Goal: Information Seeking & Learning: Learn about a topic

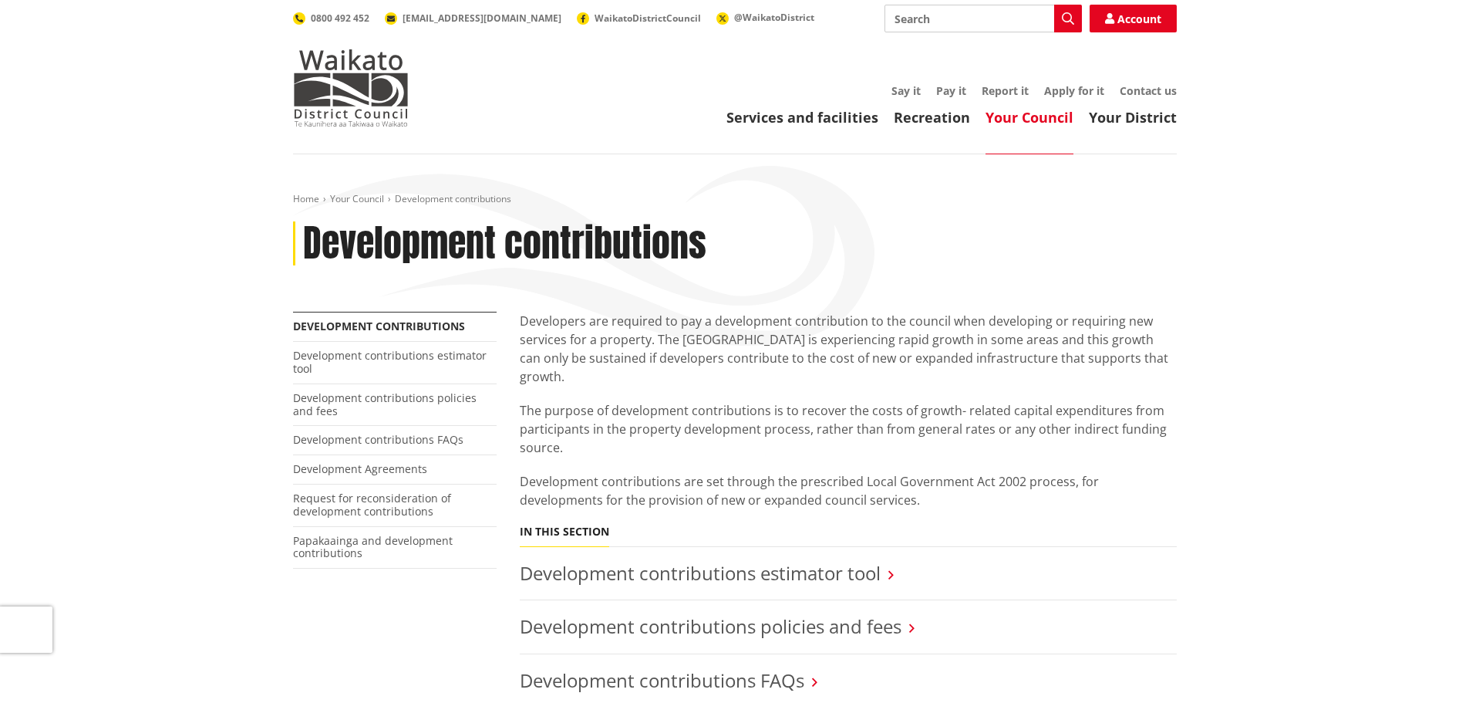
click at [833, 485] on p "Development contributions are set through the prescribed Local Government Act 2…" at bounding box center [848, 490] width 657 height 37
click at [841, 484] on p "Development contributions are set through the prescribed Local Government Act 2…" at bounding box center [848, 490] width 657 height 37
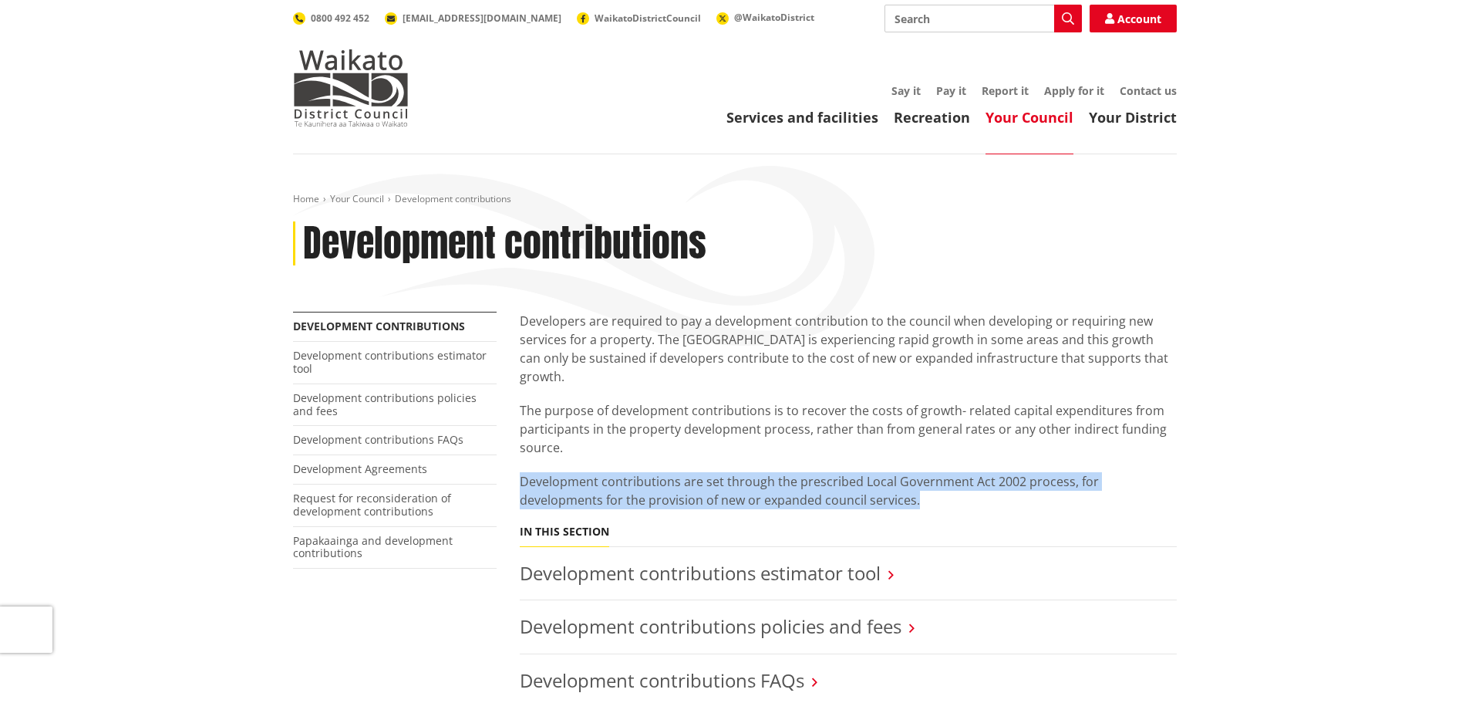
drag, startPoint x: 835, startPoint y: 481, endPoint x: 589, endPoint y: 431, distance: 250.3
click at [514, 454] on div "Developers are required to pay a development contribution to the council when d…" at bounding box center [848, 707] width 680 height 791
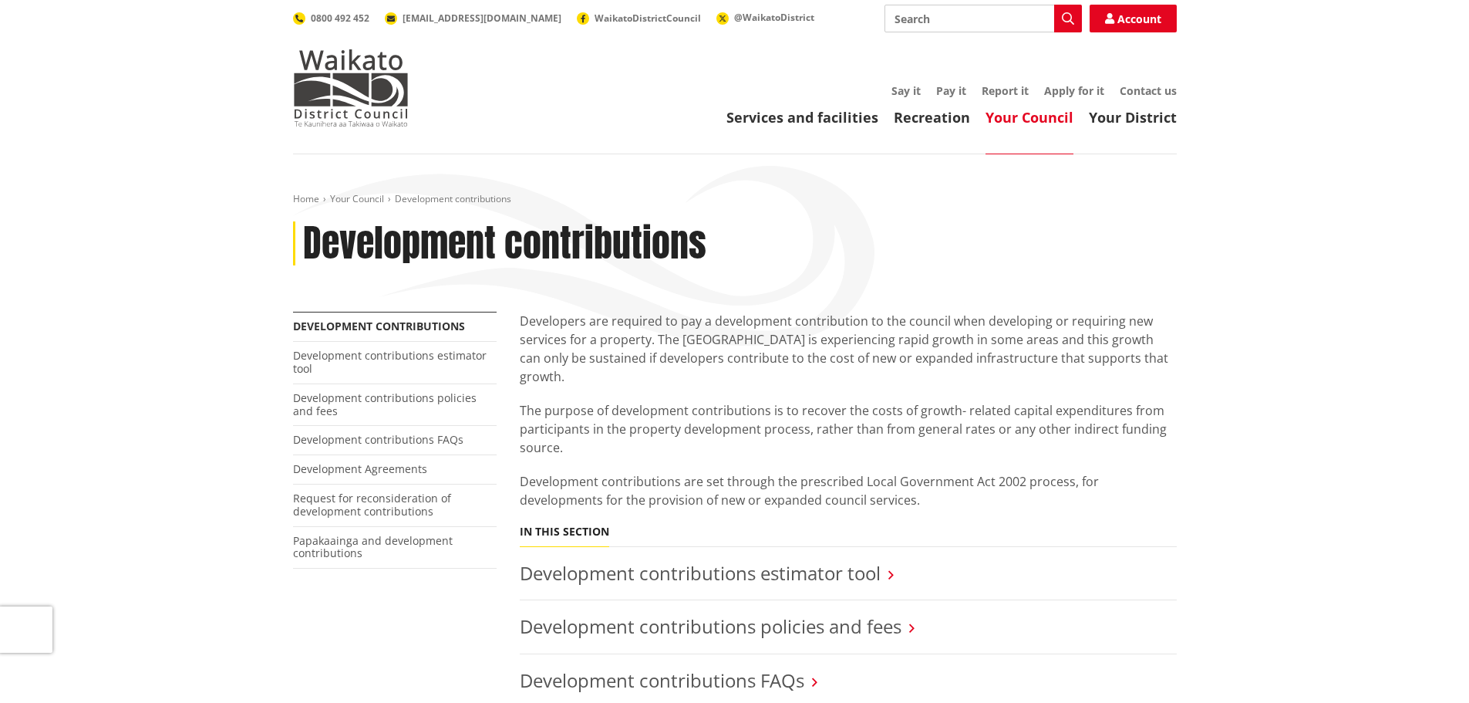
click at [607, 347] on p "Developers are required to pay a development contribution to the council when d…" at bounding box center [848, 349] width 657 height 74
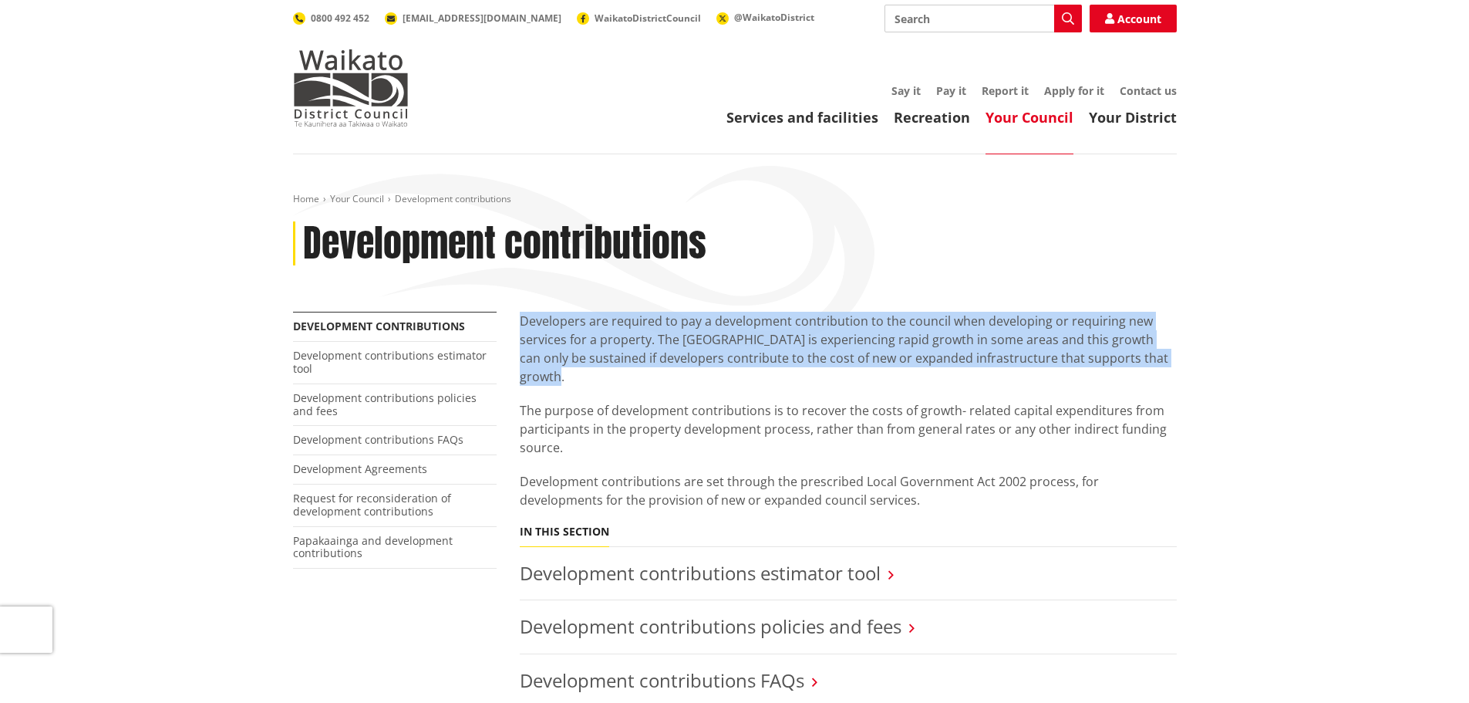
drag, startPoint x: 520, startPoint y: 318, endPoint x: 1156, endPoint y: 362, distance: 637.8
click at [1156, 362] on p "Developers are required to pay a development contribution to the council when d…" at bounding box center [848, 349] width 657 height 74
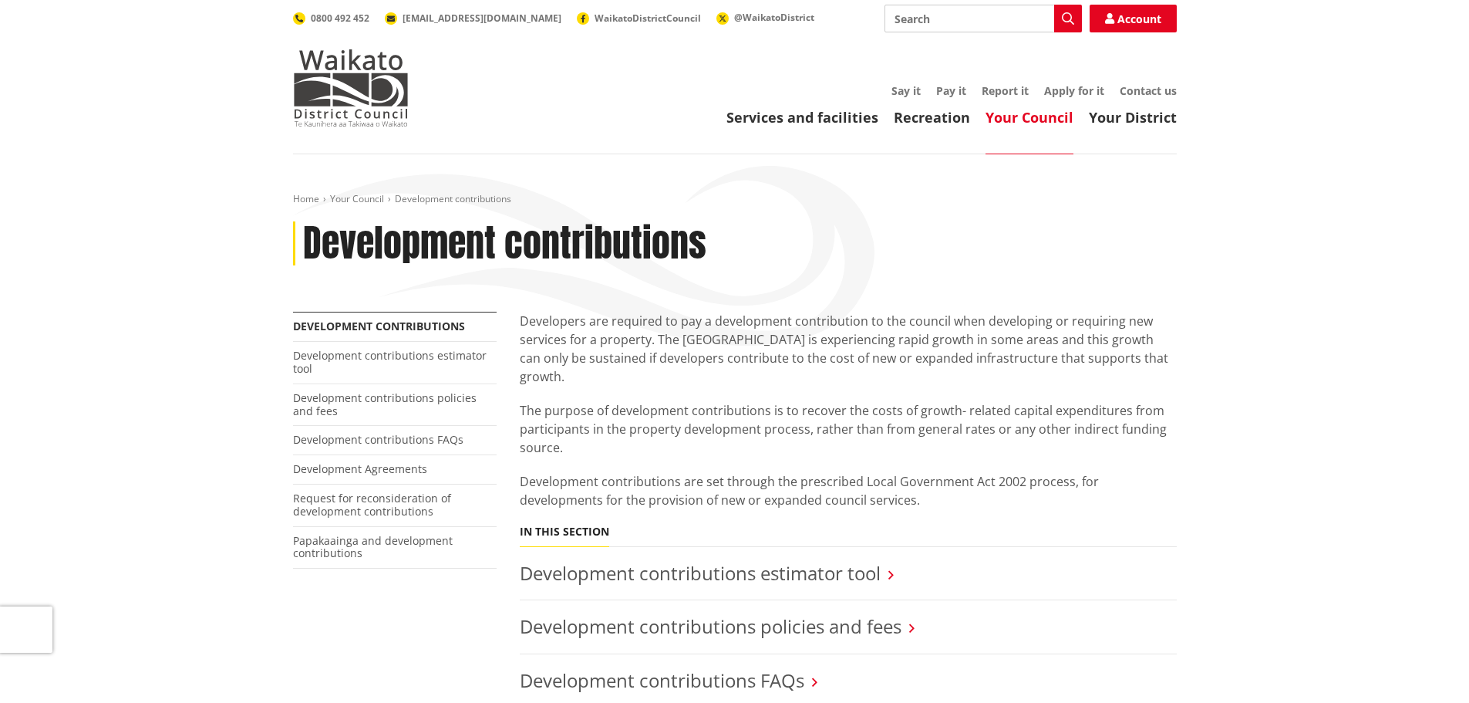
click at [1173, 379] on div "Developers are required to pay a development contribution to the council when d…" at bounding box center [848, 410] width 657 height 197
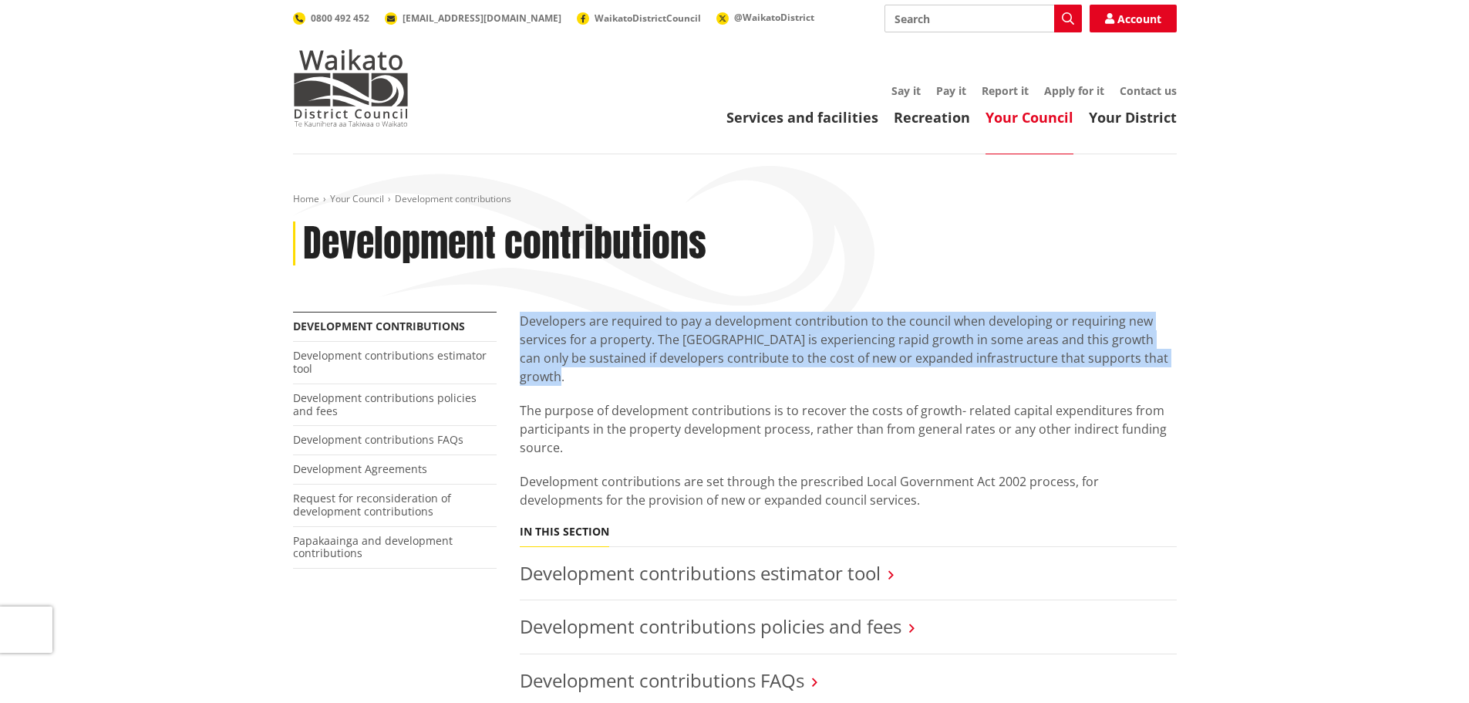
drag, startPoint x: 1154, startPoint y: 359, endPoint x: 527, endPoint y: 333, distance: 627.6
click at [517, 329] on div "Developers are required to pay a development contribution to the council when d…" at bounding box center [848, 707] width 680 height 791
click at [599, 357] on p "Developers are required to pay a development contribution to the council when d…" at bounding box center [848, 349] width 657 height 74
drag, startPoint x: 519, startPoint y: 319, endPoint x: 1157, endPoint y: 359, distance: 639.1
click at [1157, 359] on p "Developers are required to pay a development contribution to the council when d…" at bounding box center [848, 349] width 657 height 74
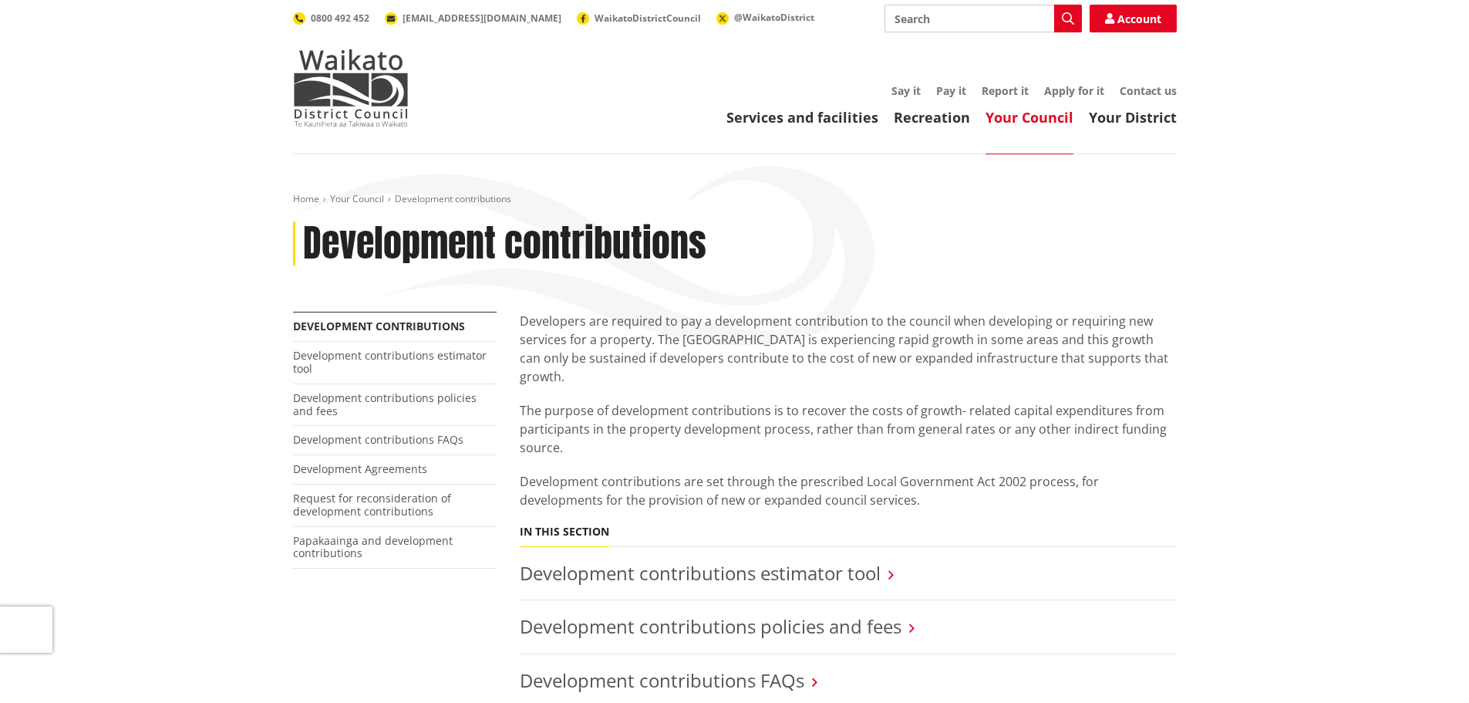
click at [1138, 405] on p "The purpose of development contributions is to recover the costs of growth- rel…" at bounding box center [848, 429] width 657 height 56
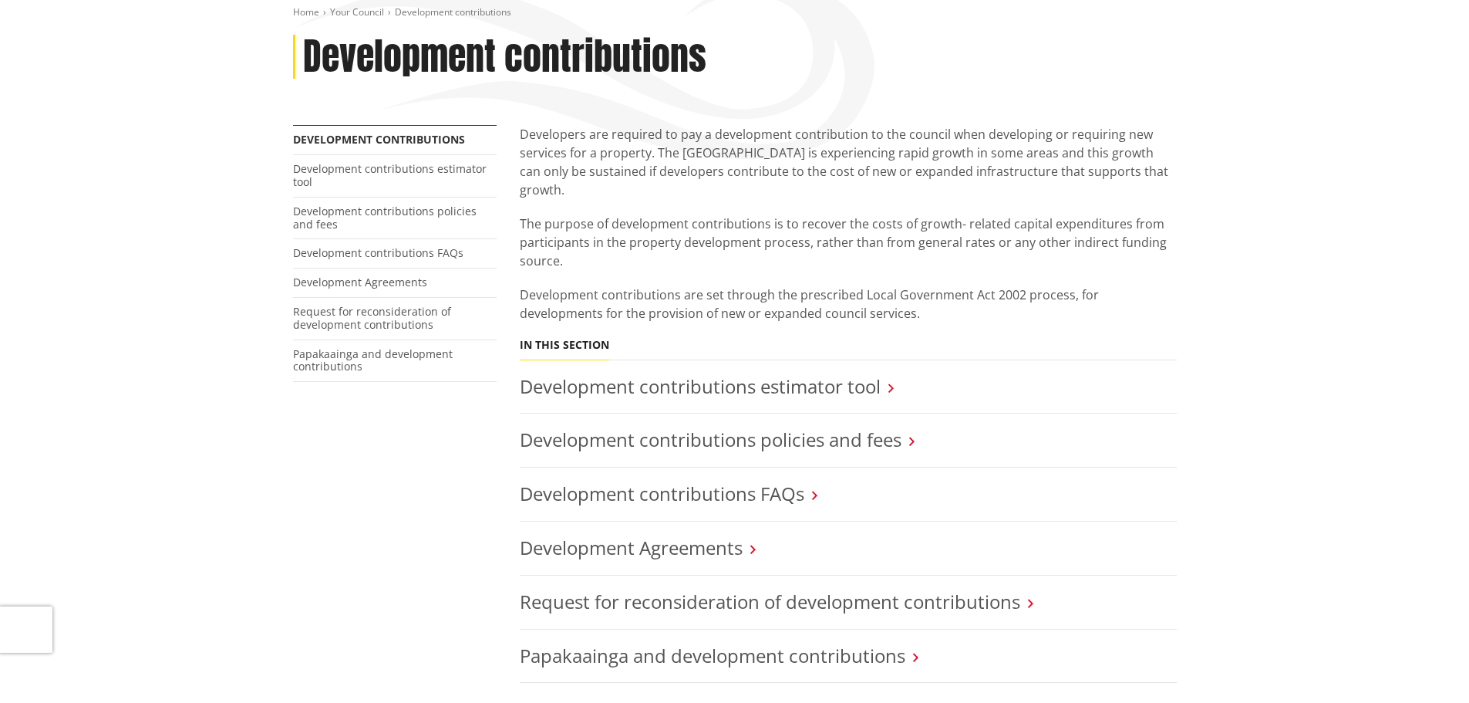
scroll to position [231, 0]
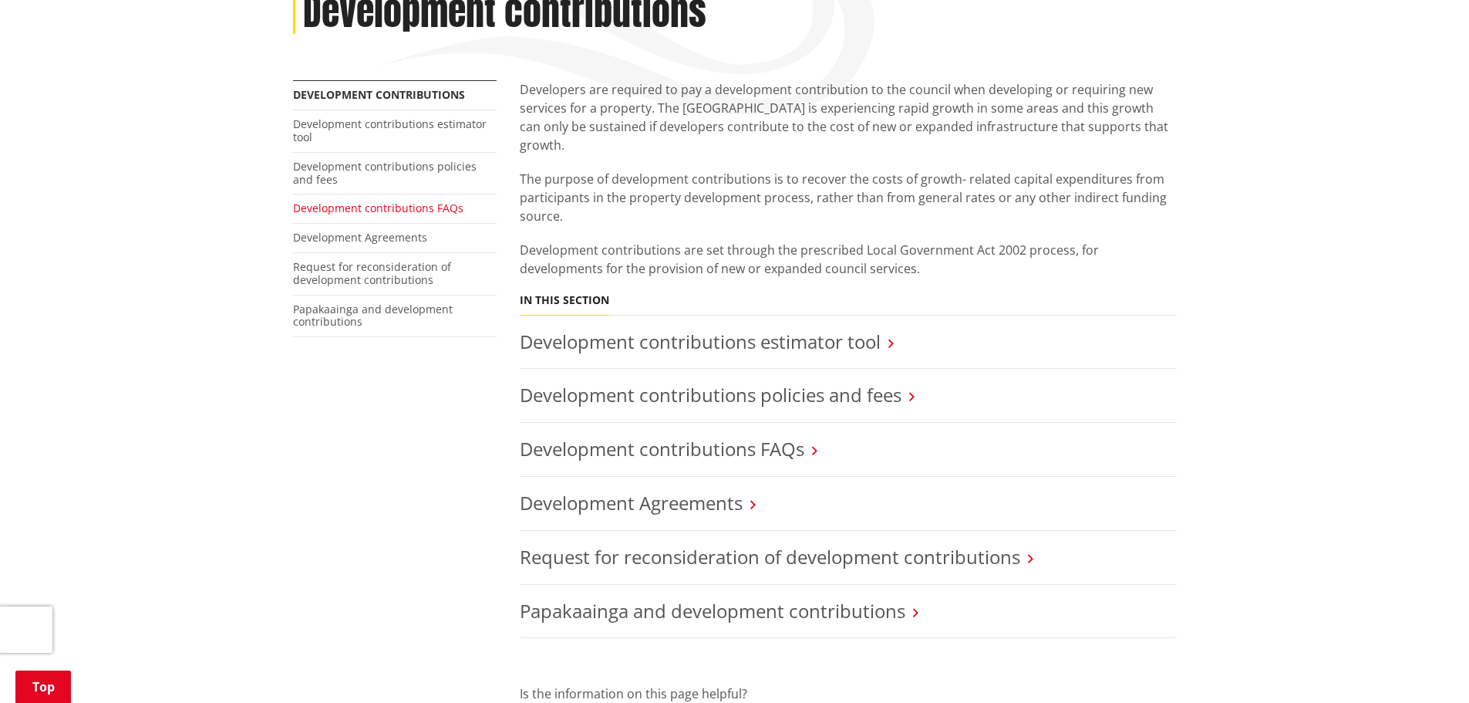
click at [439, 208] on link "Development contributions FAQs" at bounding box center [378, 208] width 170 height 15
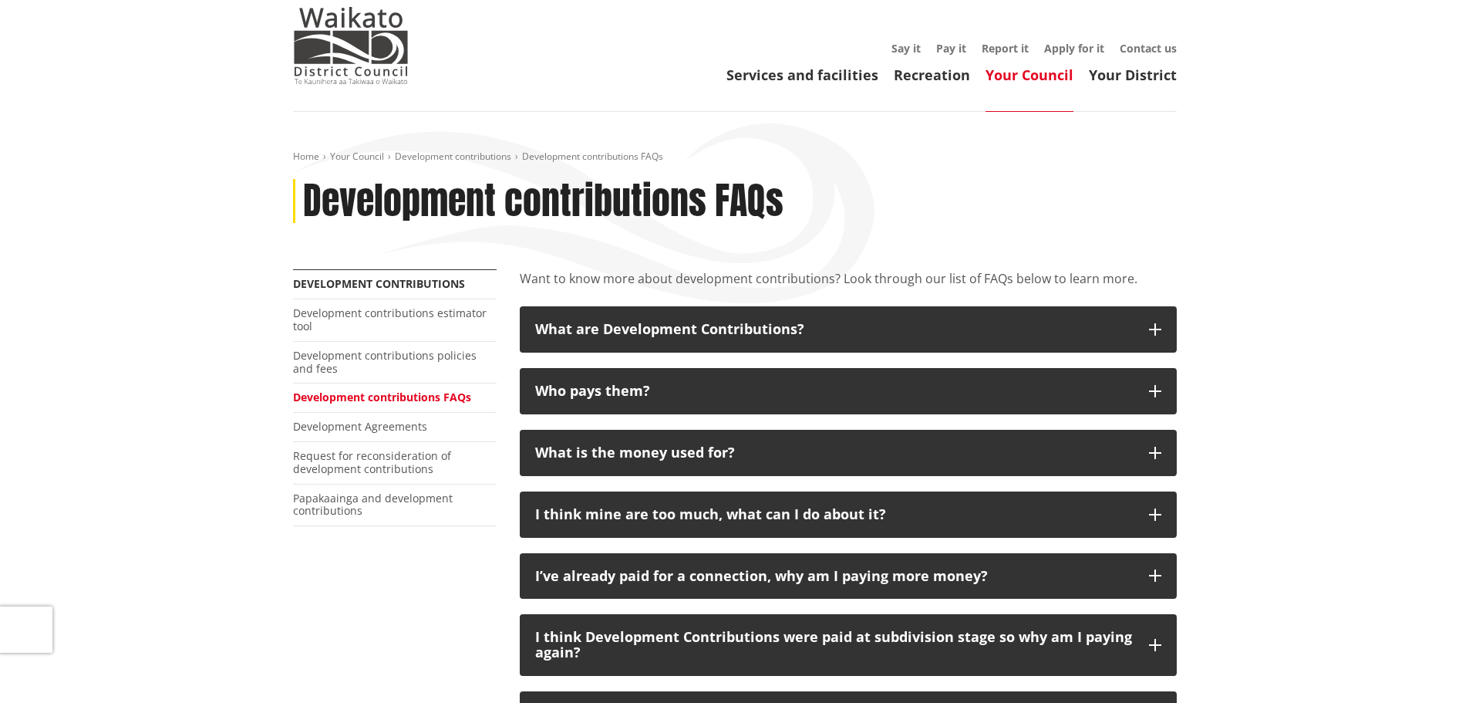
scroll to position [77, 0]
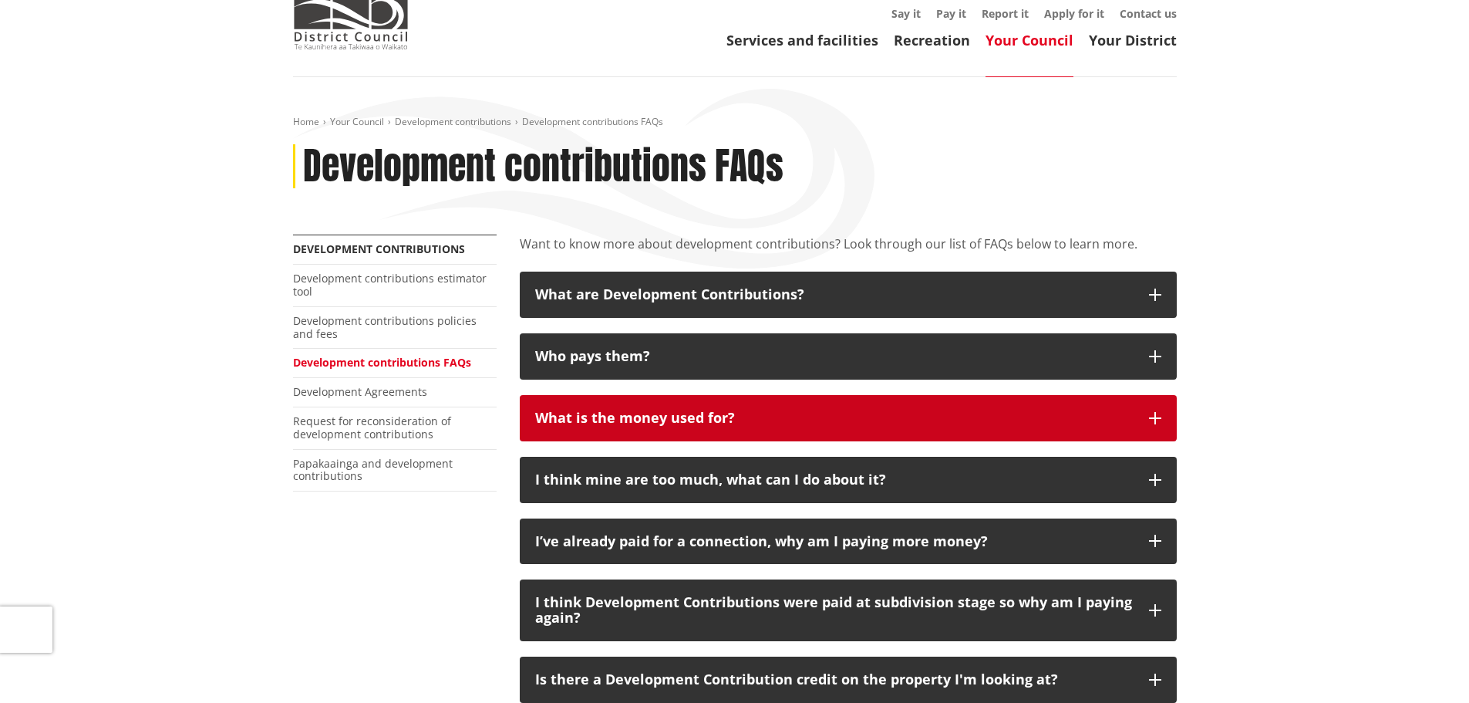
click at [879, 420] on h3 "What is the money used for?" at bounding box center [834, 417] width 599 height 15
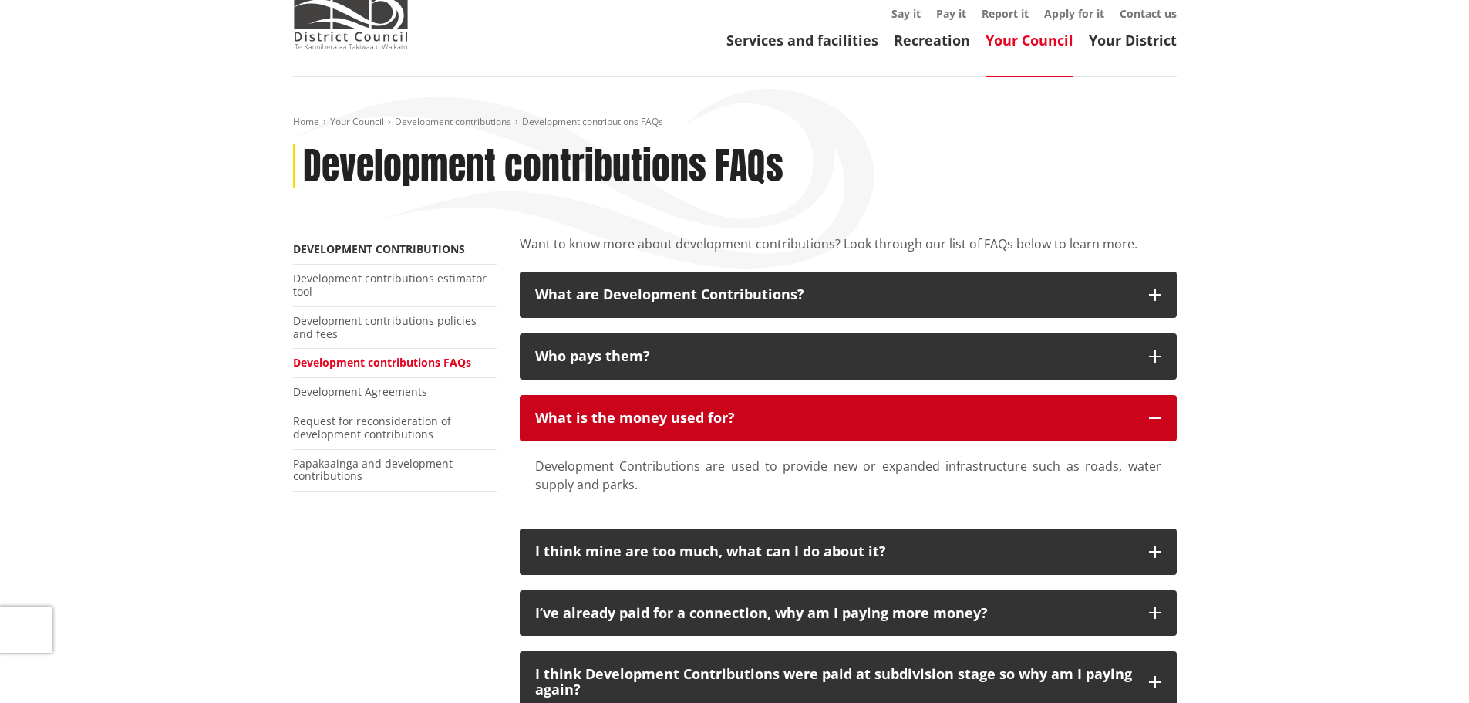
click at [879, 420] on h3 "What is the money used for?" at bounding box center [834, 417] width 599 height 15
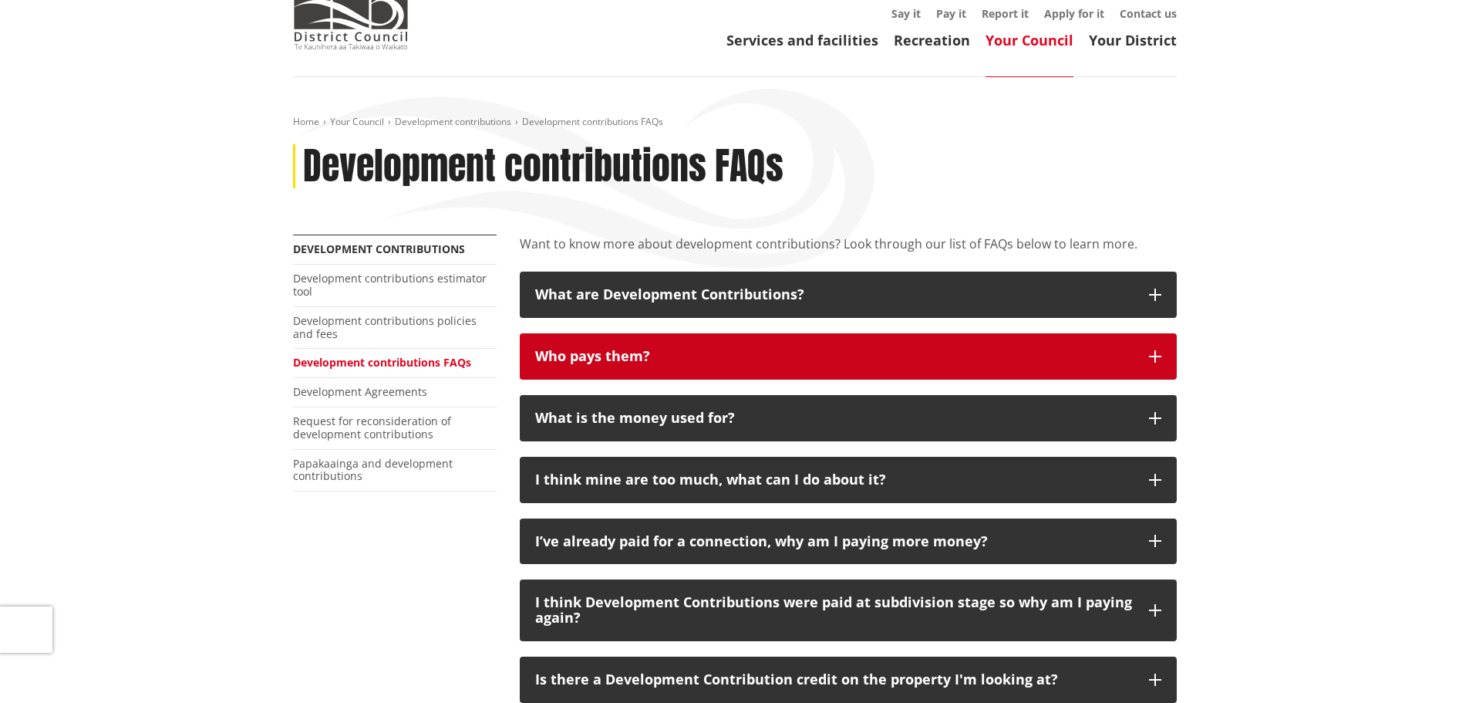
click at [867, 353] on h3 "Who pays them?" at bounding box center [834, 356] width 599 height 15
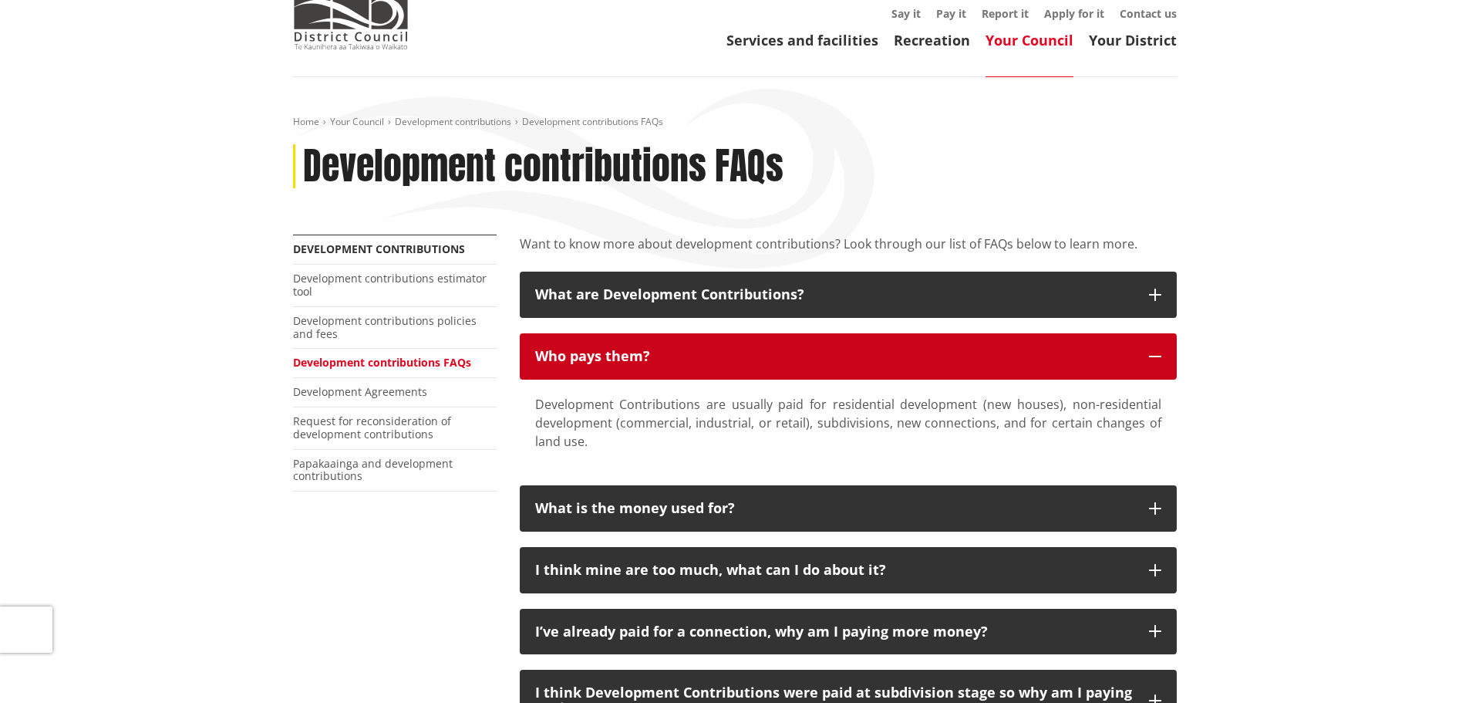
click at [867, 353] on h3 "Who pays them?" at bounding box center [834, 356] width 599 height 15
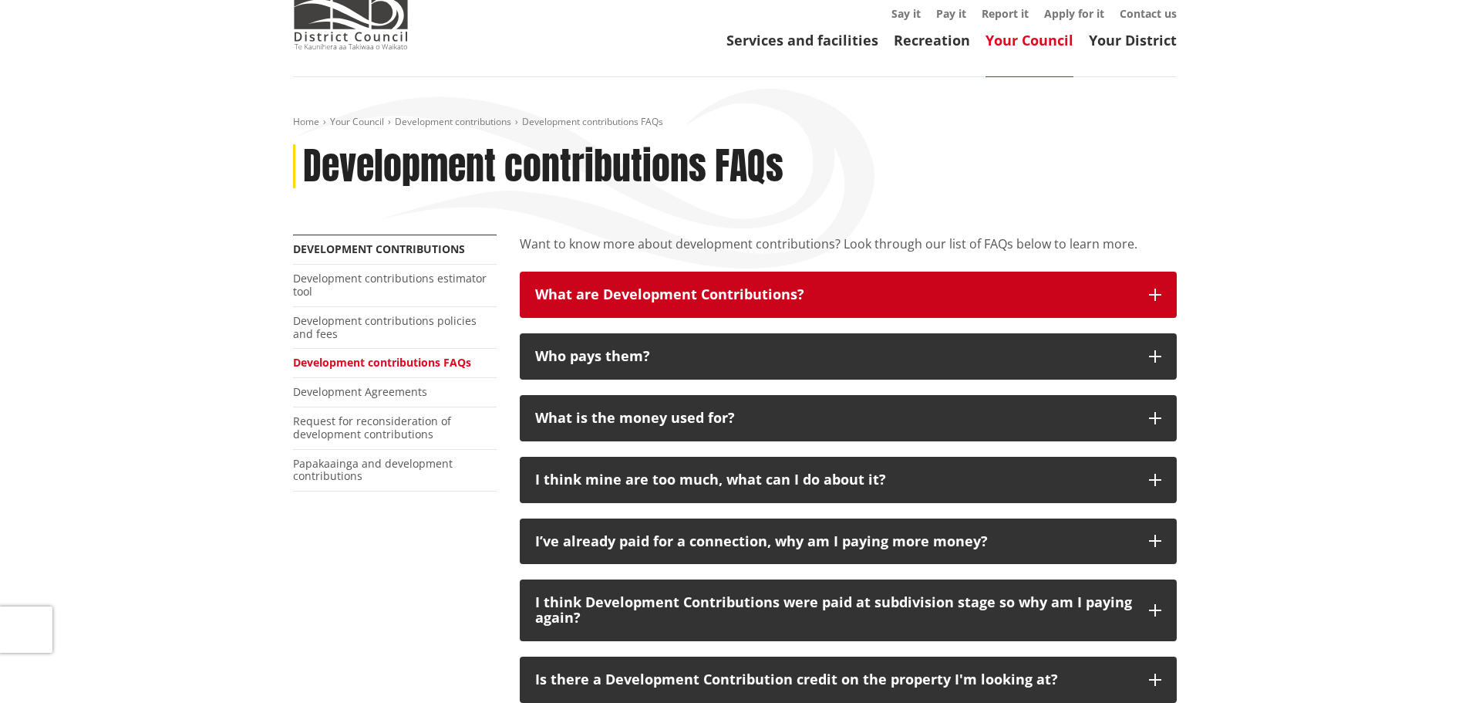
click at [852, 302] on h3 "What are Development Contributions?" at bounding box center [834, 294] width 599 height 15
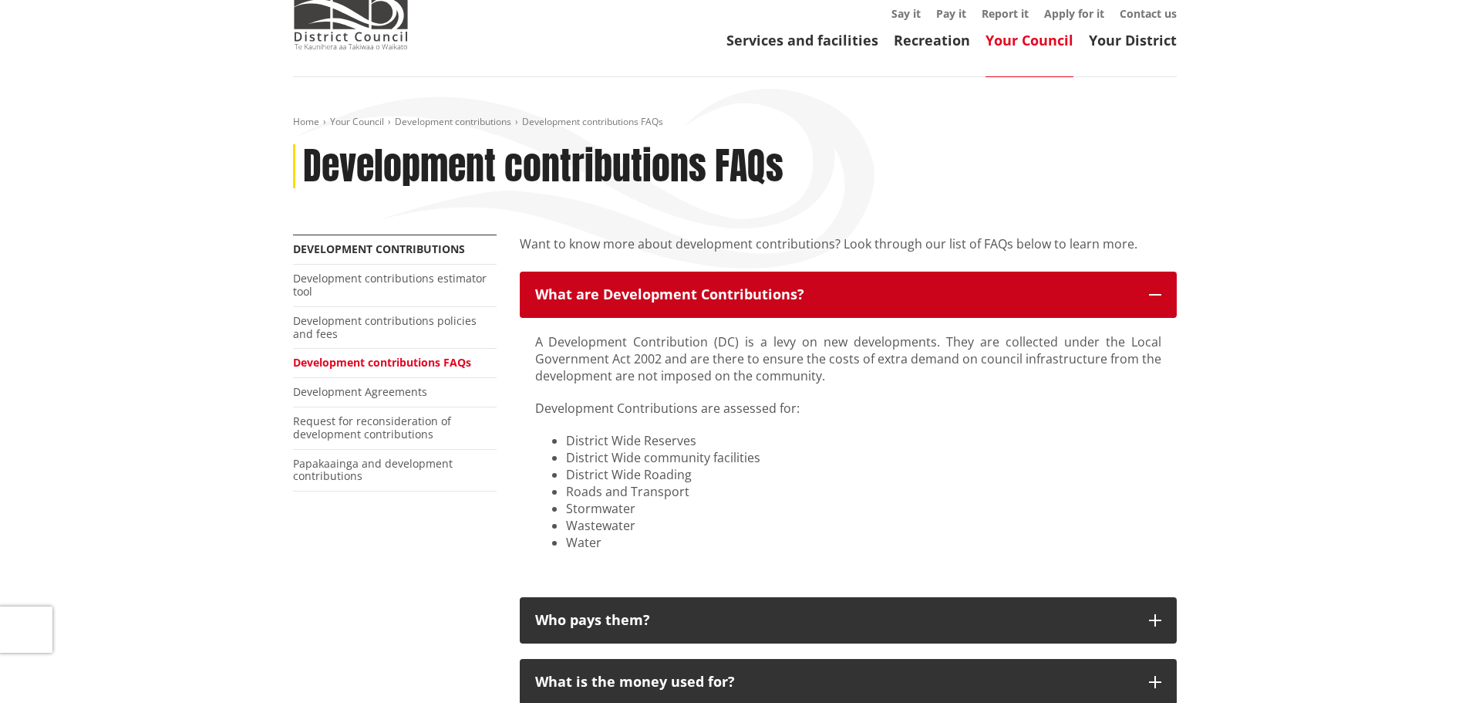
click at [852, 302] on h3 "What are Development Contributions?" at bounding box center [834, 294] width 599 height 15
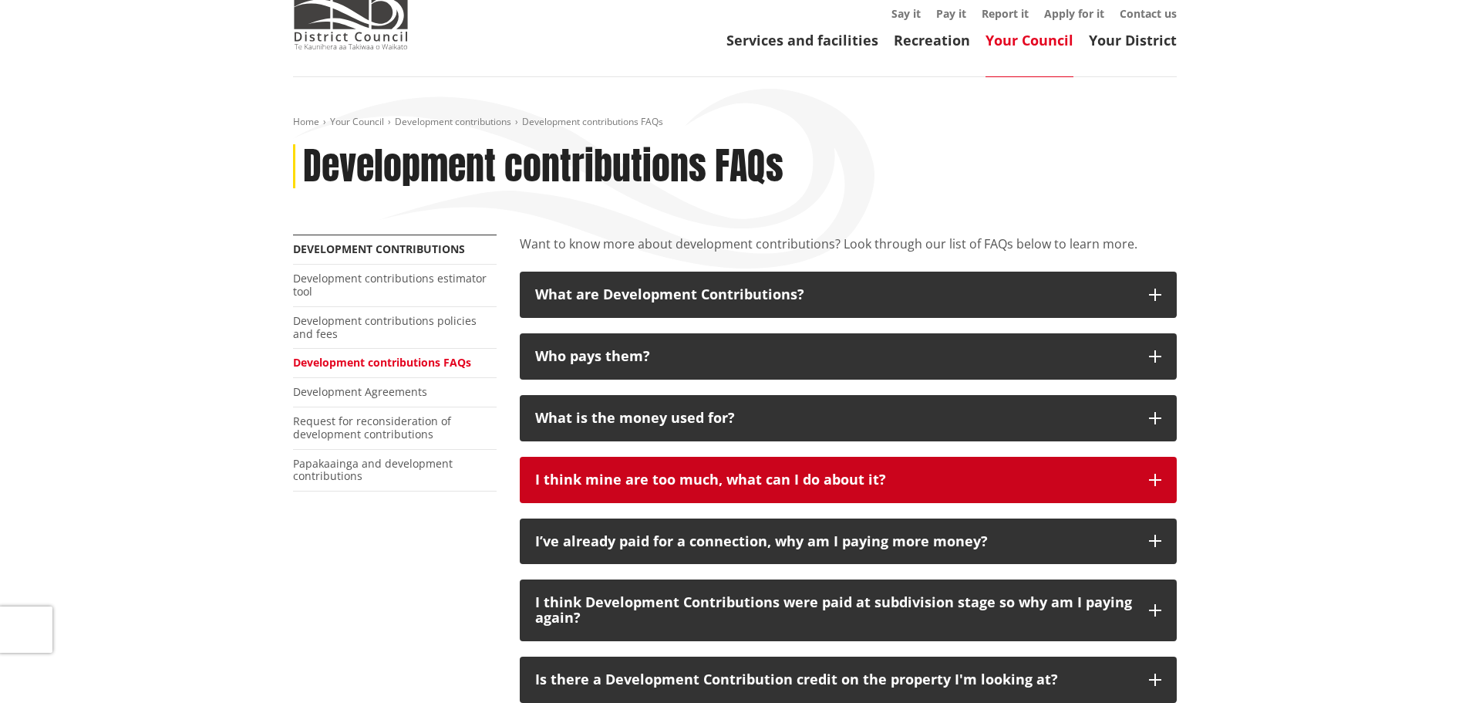
click at [862, 491] on button "I think mine are too much, what can I do about it?" at bounding box center [848, 480] width 657 height 46
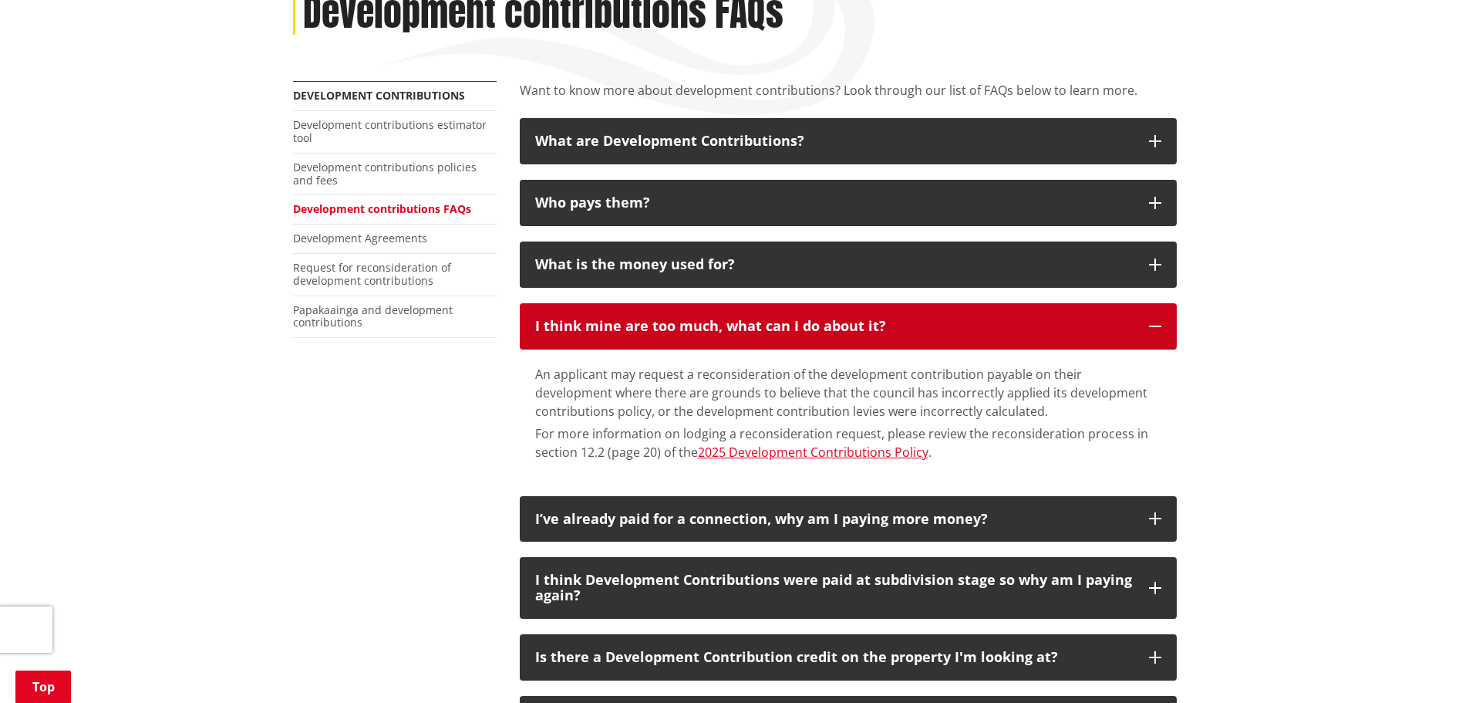
scroll to position [231, 0]
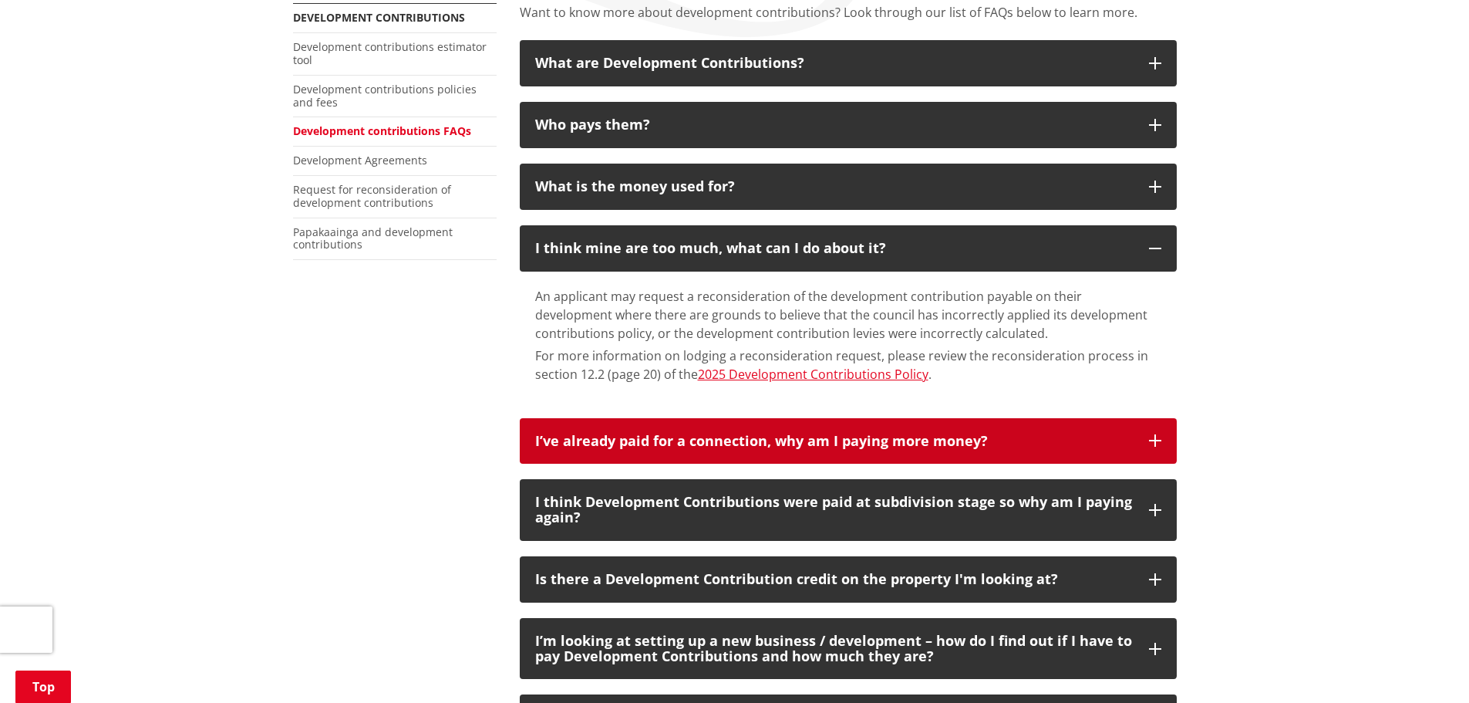
click at [987, 438] on h3 "I’ve already paid for a connection, why am I paying more money?" at bounding box center [834, 440] width 599 height 15
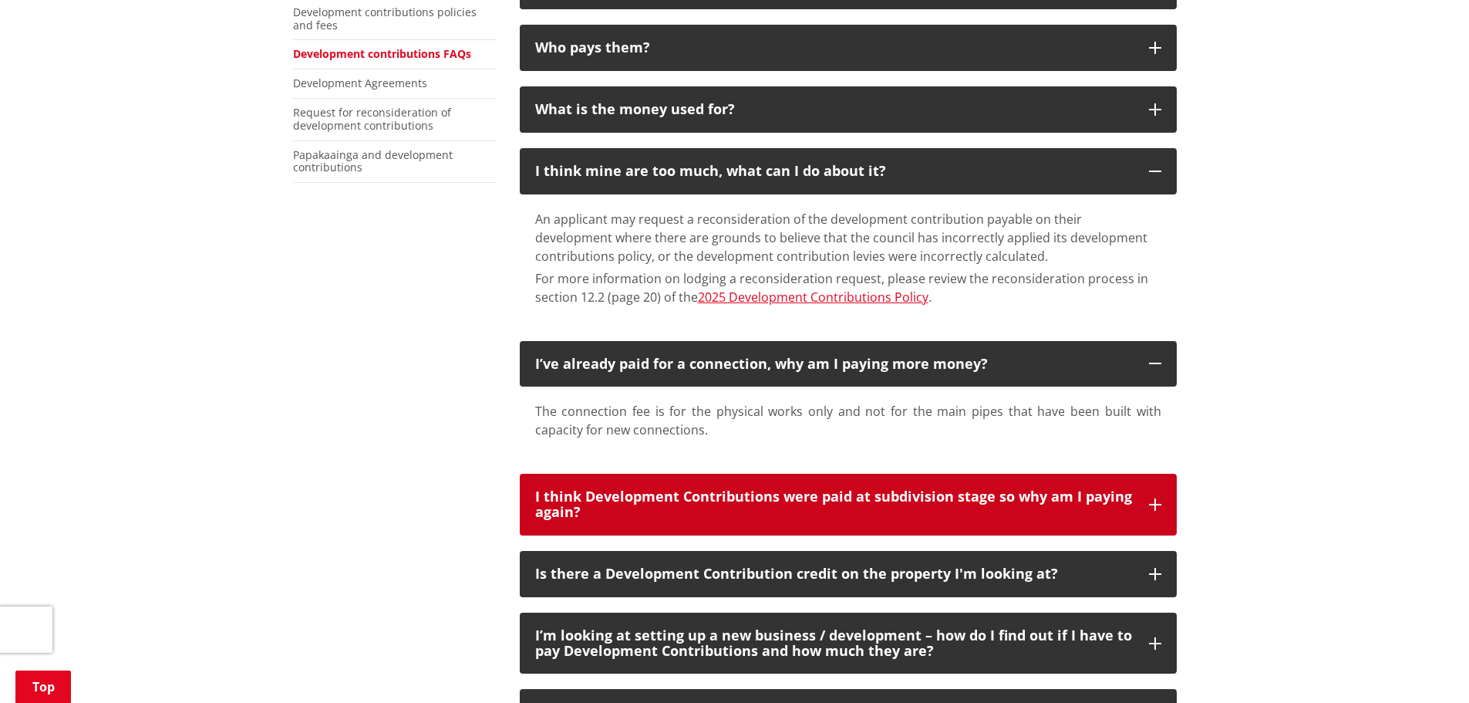
click at [974, 497] on h3 "I think Development Contributions were paid at subdivision stage so why am I pa…" at bounding box center [834, 504] width 599 height 31
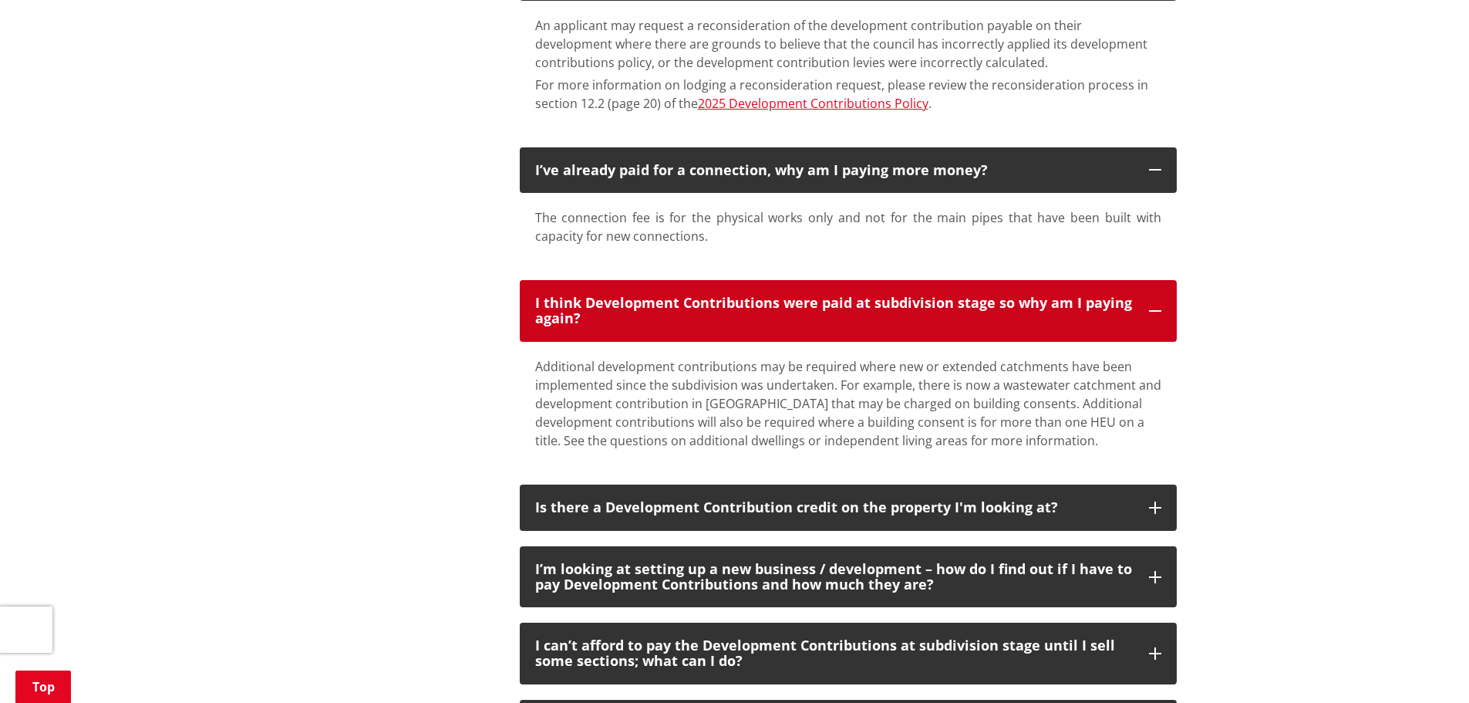
scroll to position [617, 0]
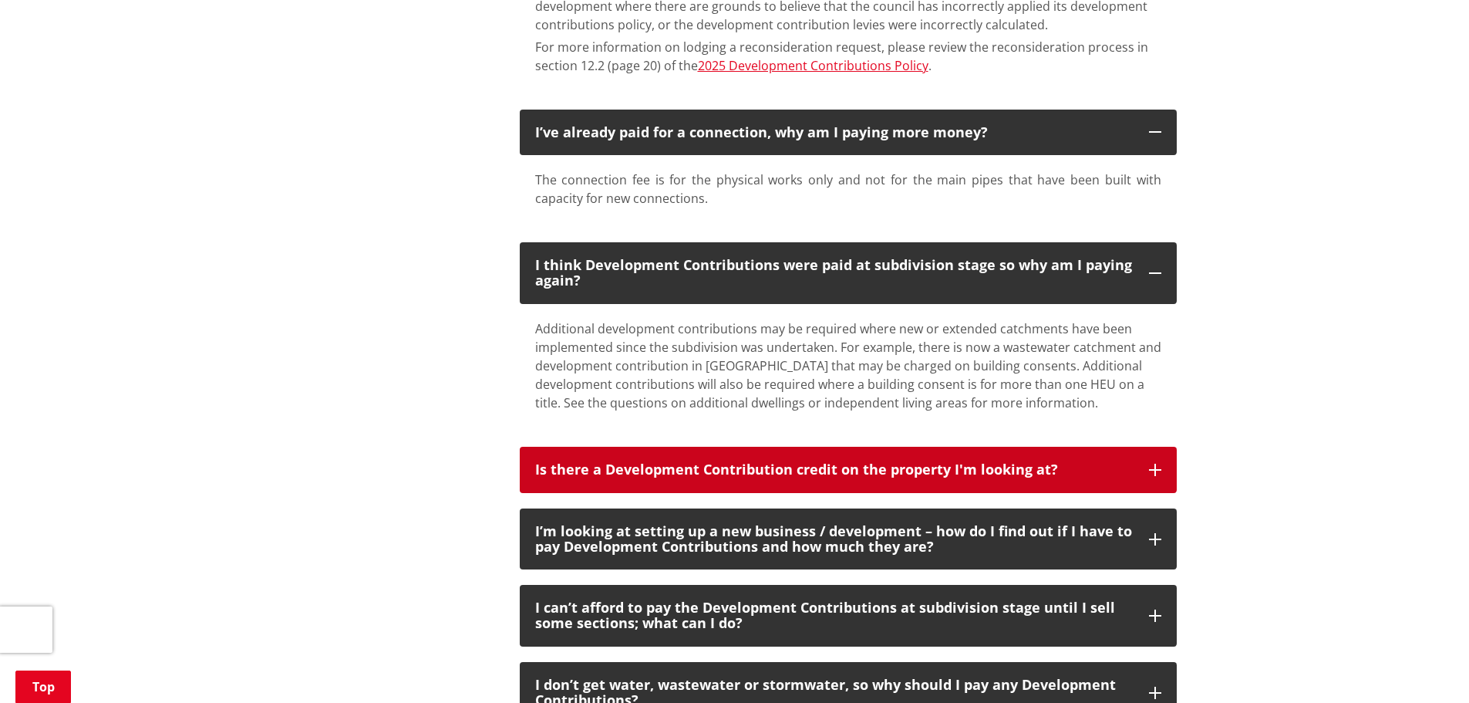
click at [1130, 471] on h3 "Is there a Development Contribution credit on the property I'm looking at?" at bounding box center [834, 469] width 599 height 15
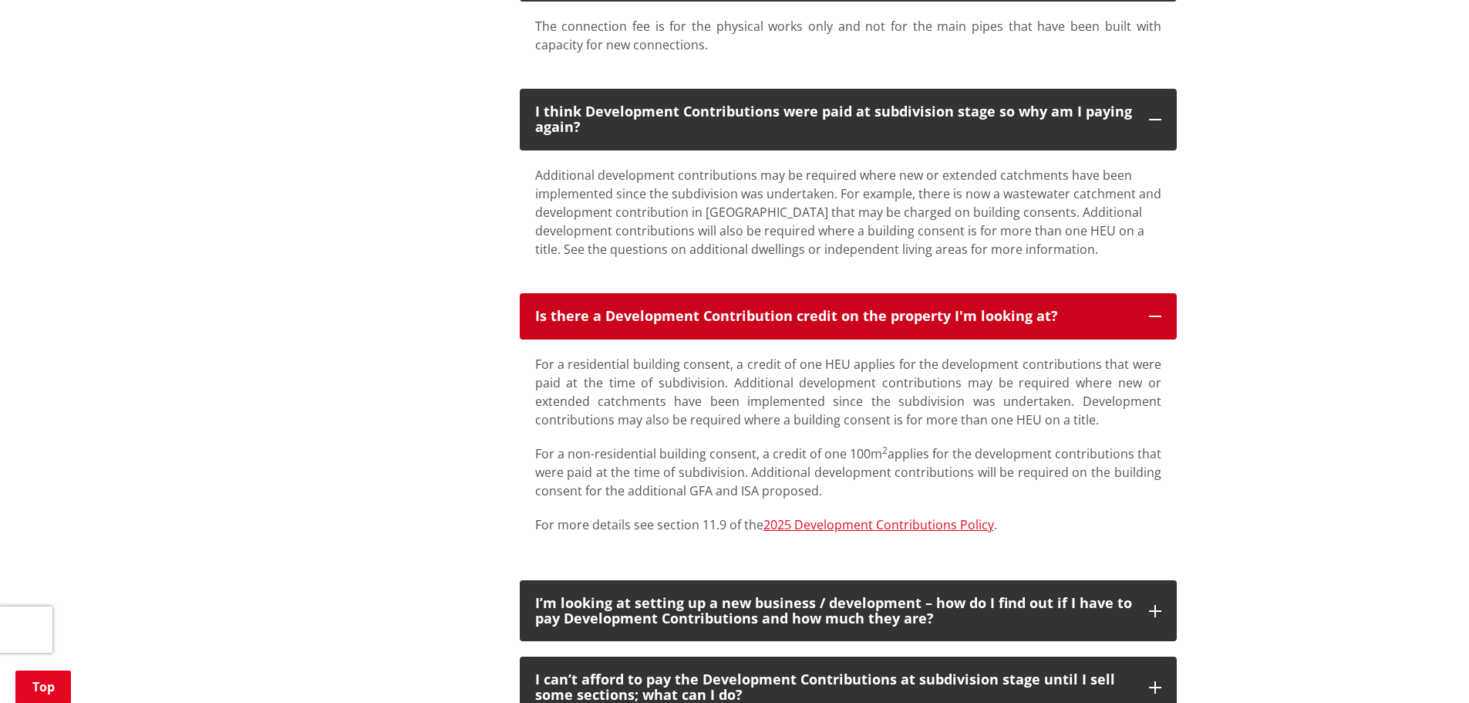
scroll to position [771, 0]
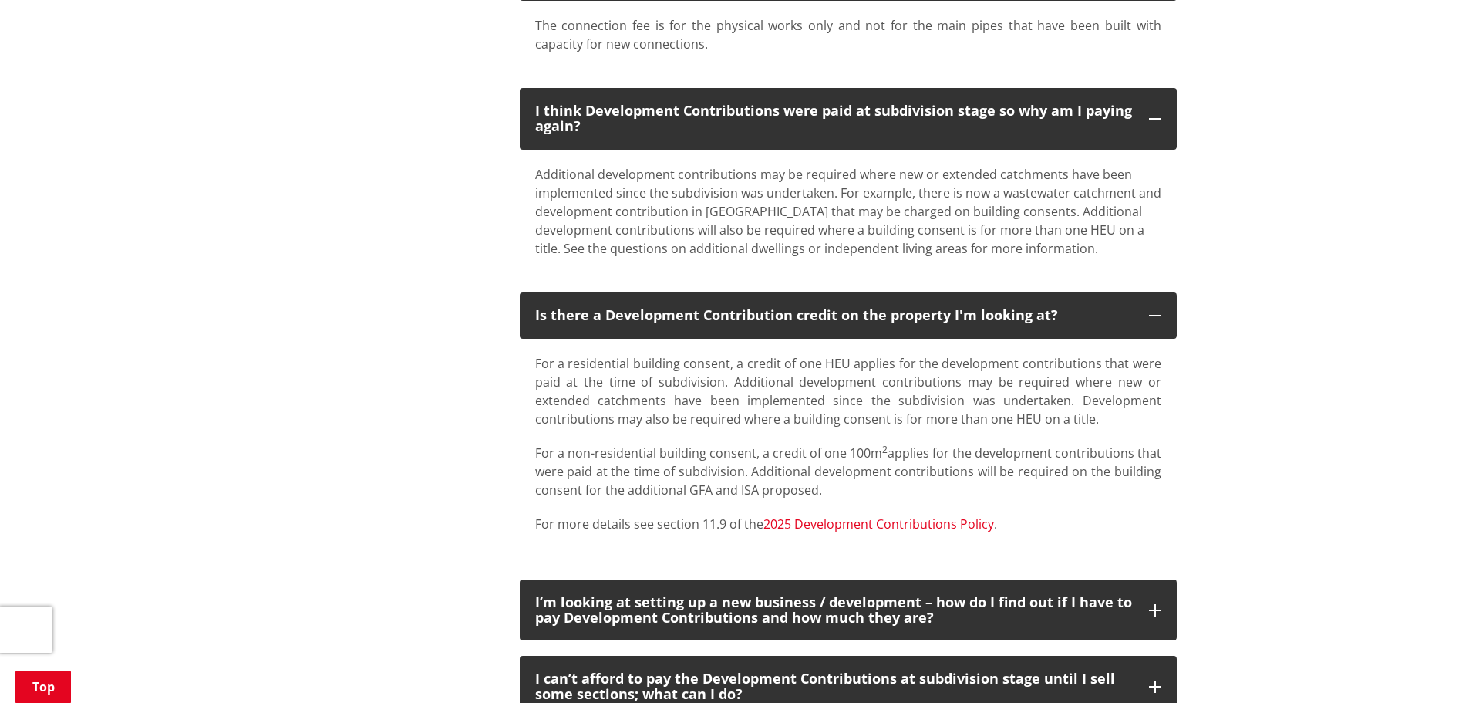
click at [954, 521] on link "2025 Development Contributions Policy" at bounding box center [879, 523] width 231 height 17
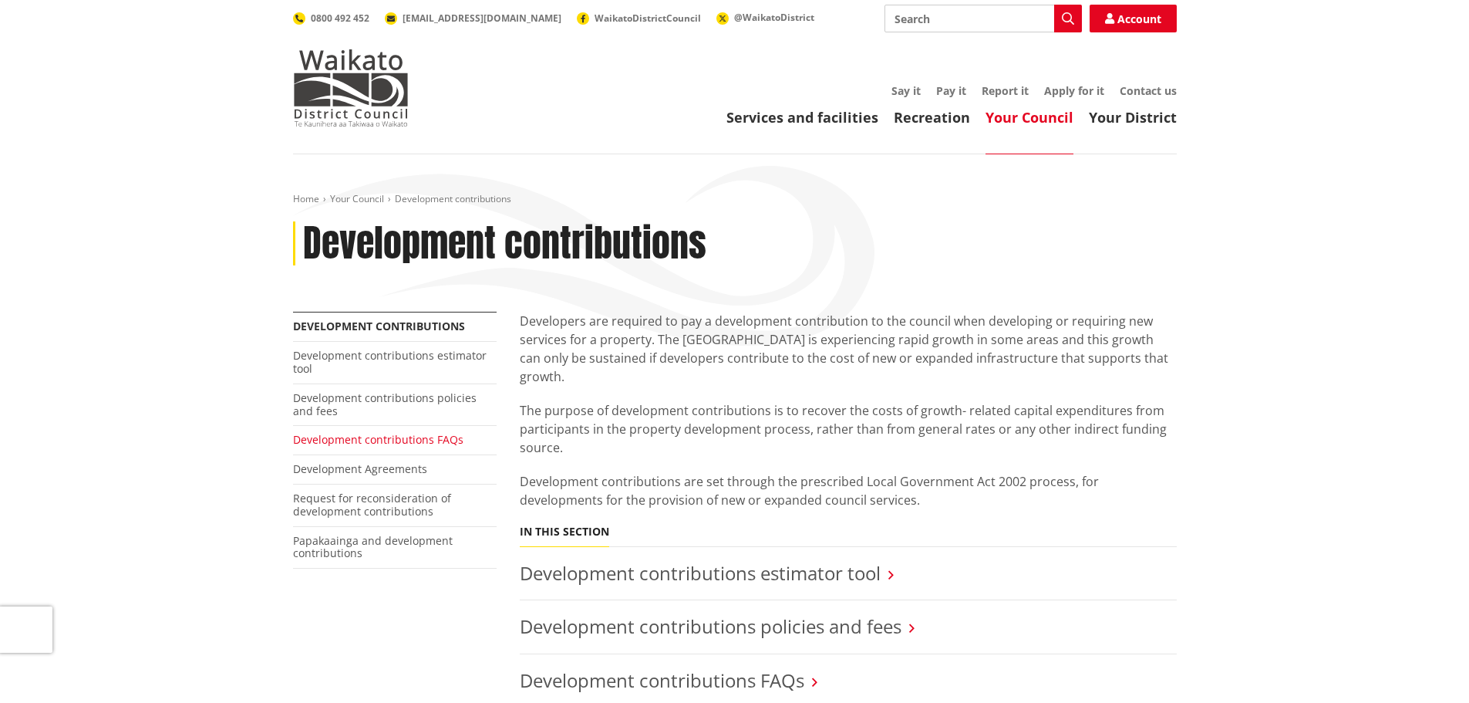
click at [426, 439] on link "Development contributions FAQs" at bounding box center [378, 439] width 170 height 15
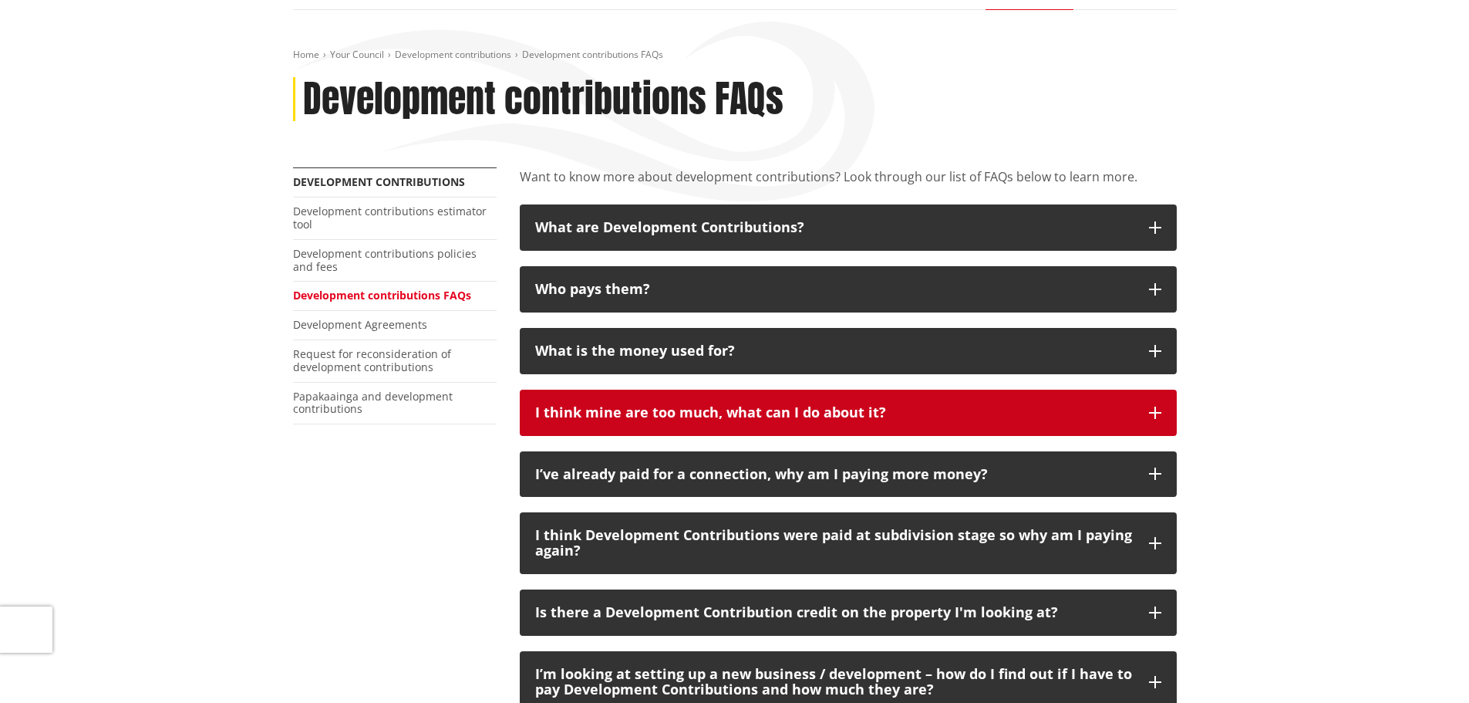
scroll to position [154, 0]
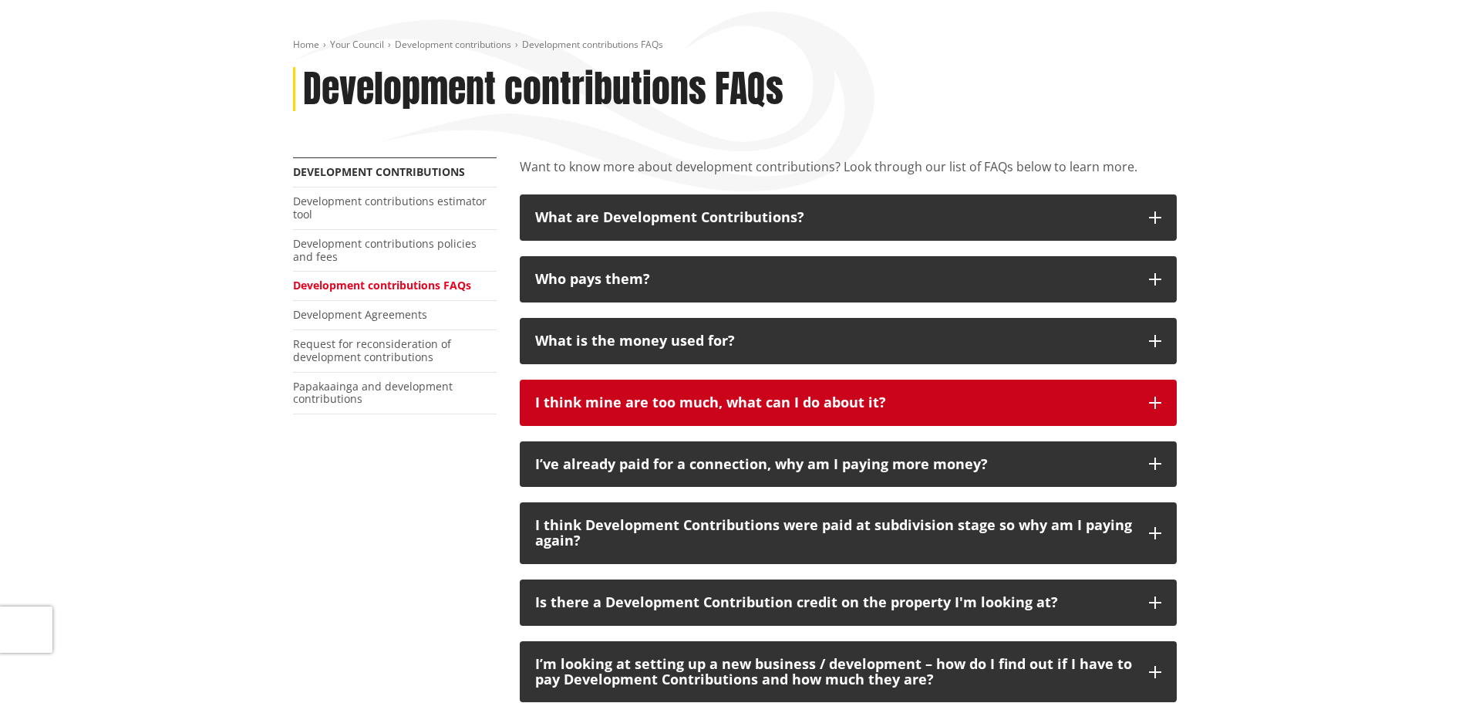
click at [965, 401] on h3 "I think mine are too much, what can I do about it?" at bounding box center [834, 402] width 599 height 15
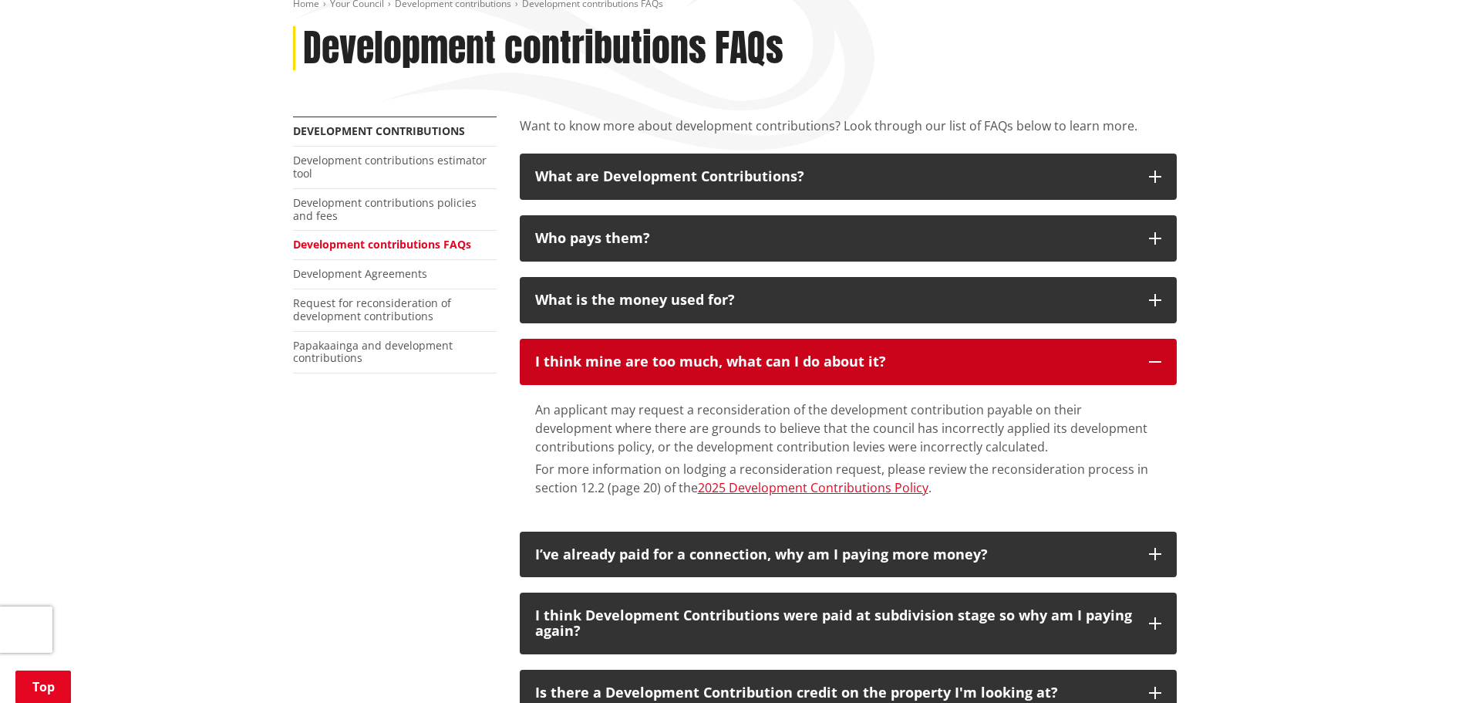
scroll to position [231, 0]
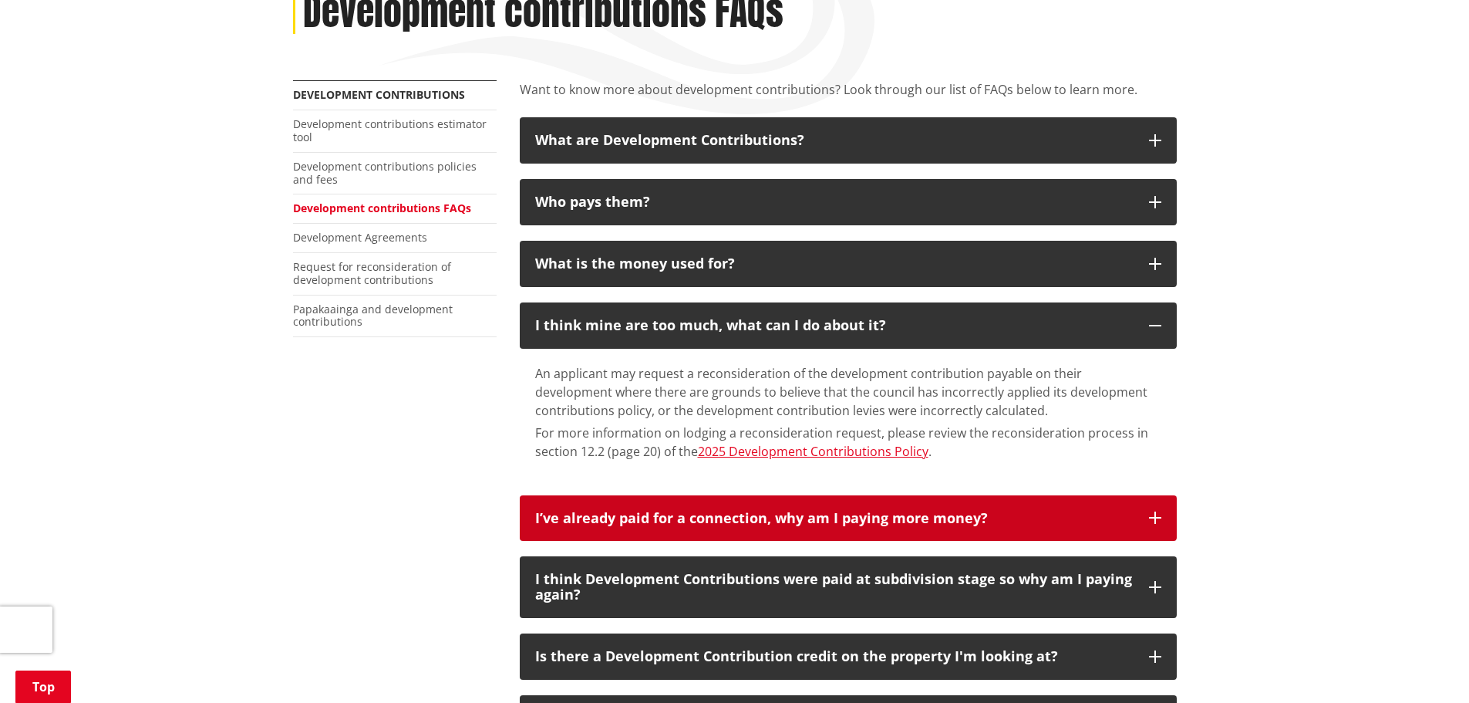
click at [967, 518] on h3 "I’ve already paid for a connection, why am I paying more money?" at bounding box center [834, 518] width 599 height 15
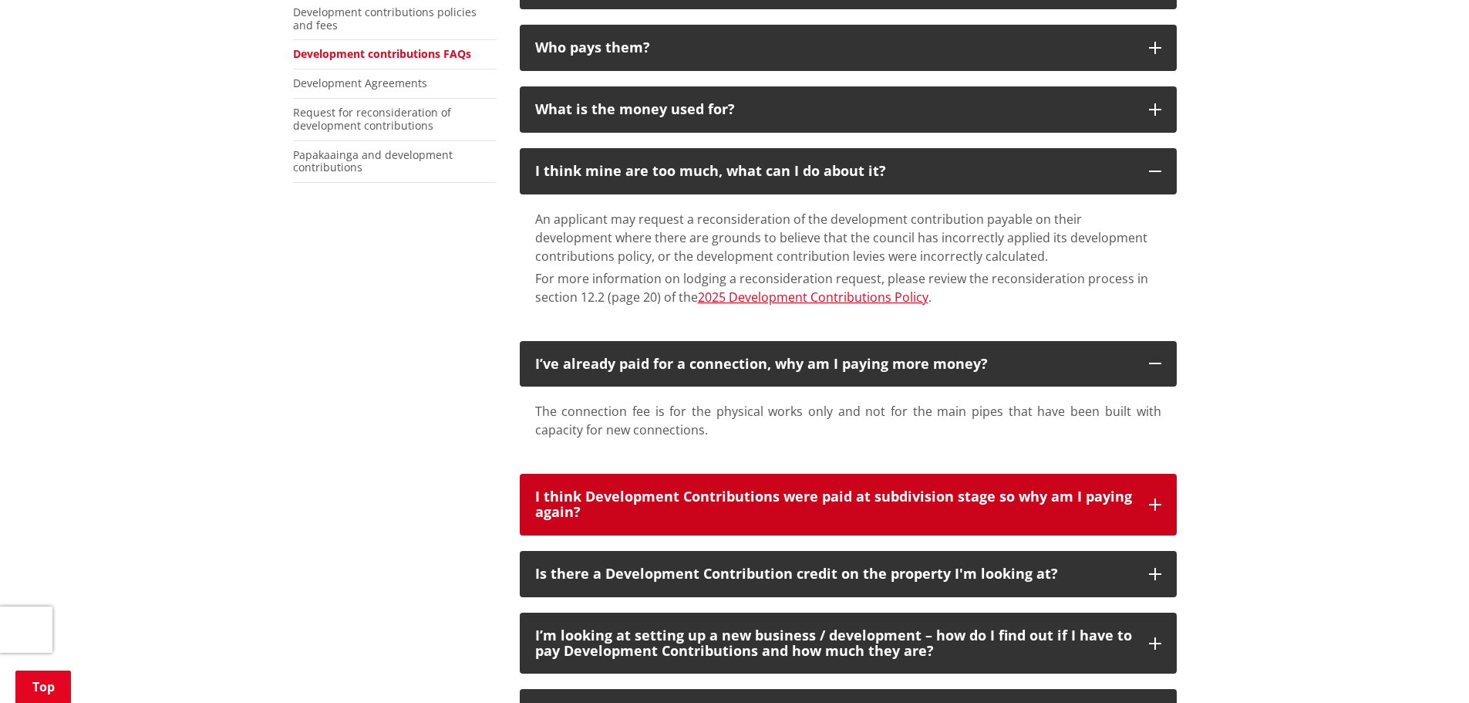
click at [976, 506] on h3 "I think Development Contributions were paid at subdivision stage so why am I pa…" at bounding box center [834, 504] width 599 height 31
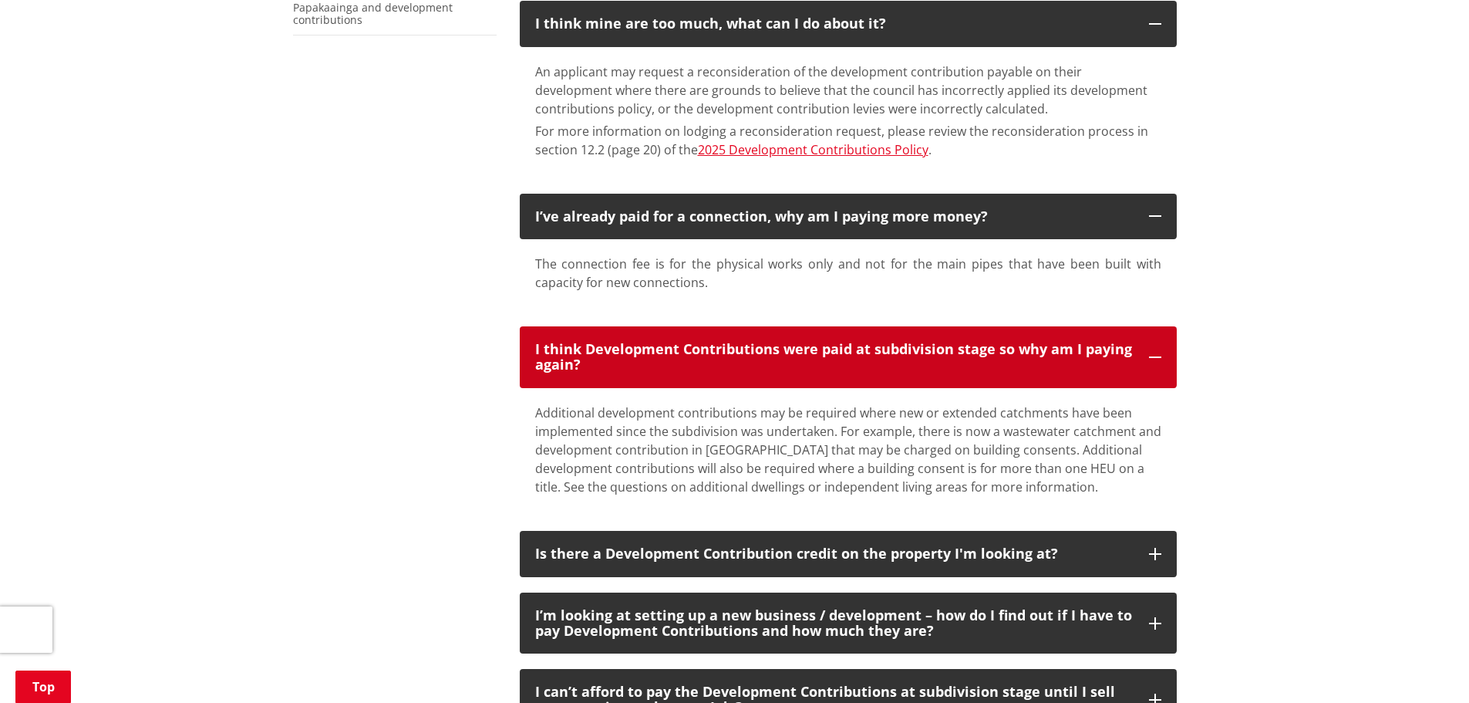
scroll to position [540, 0]
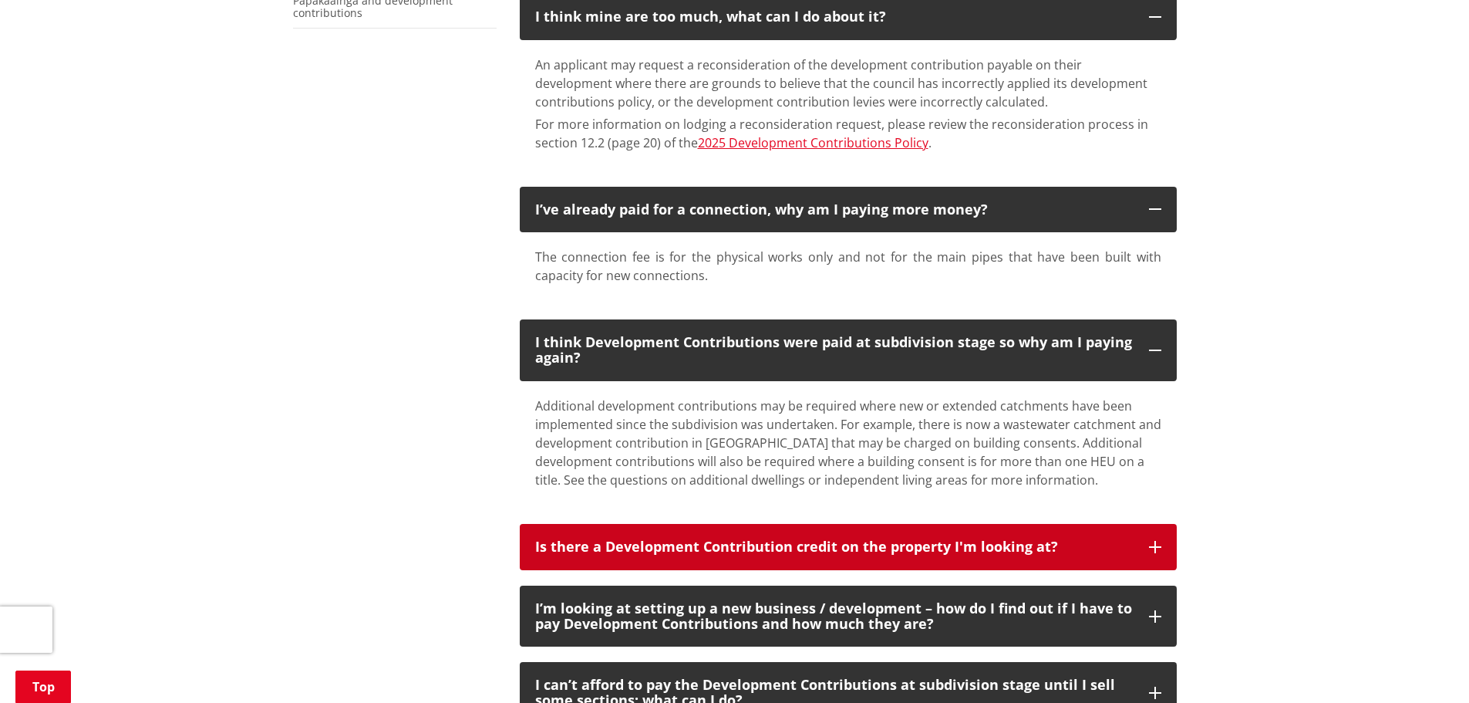
click at [993, 552] on h3 "Is there a Development Contribution credit on the property I'm looking at?" at bounding box center [834, 546] width 599 height 15
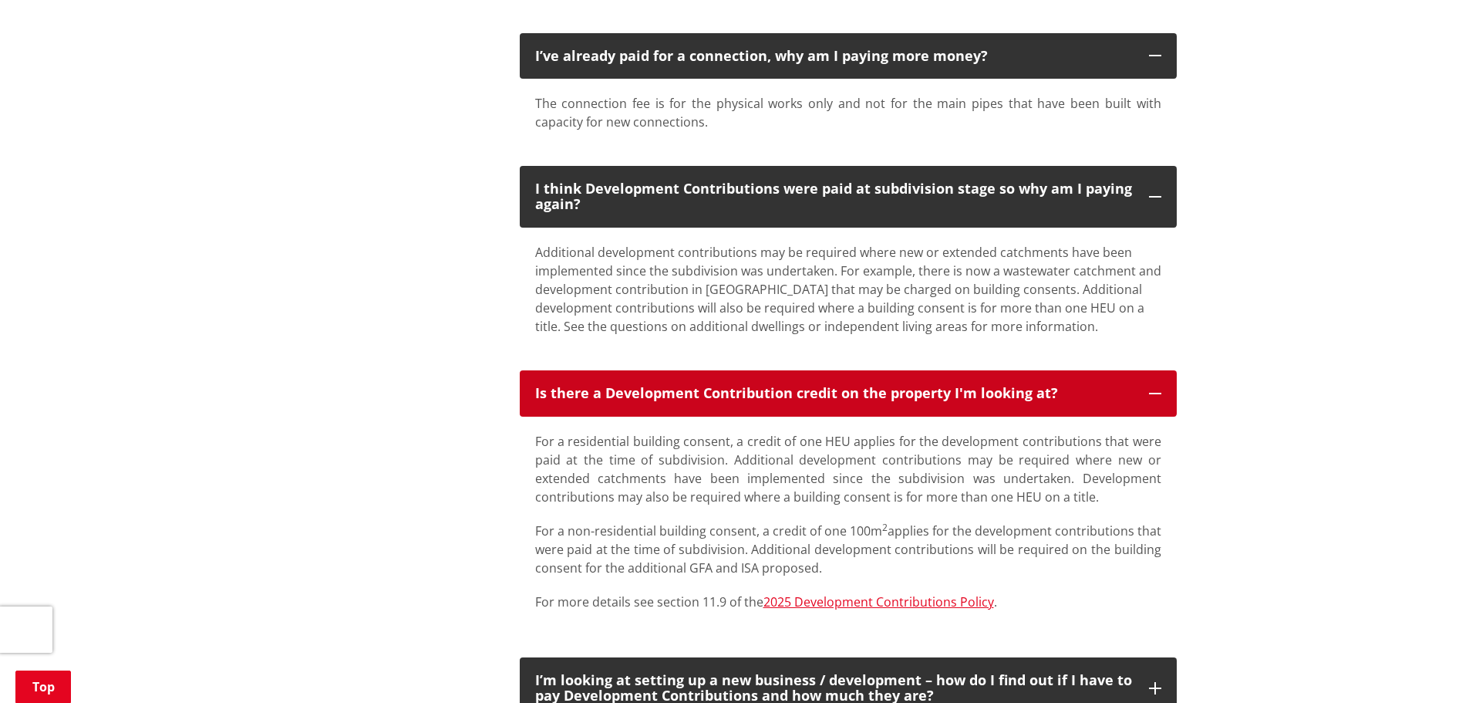
scroll to position [694, 0]
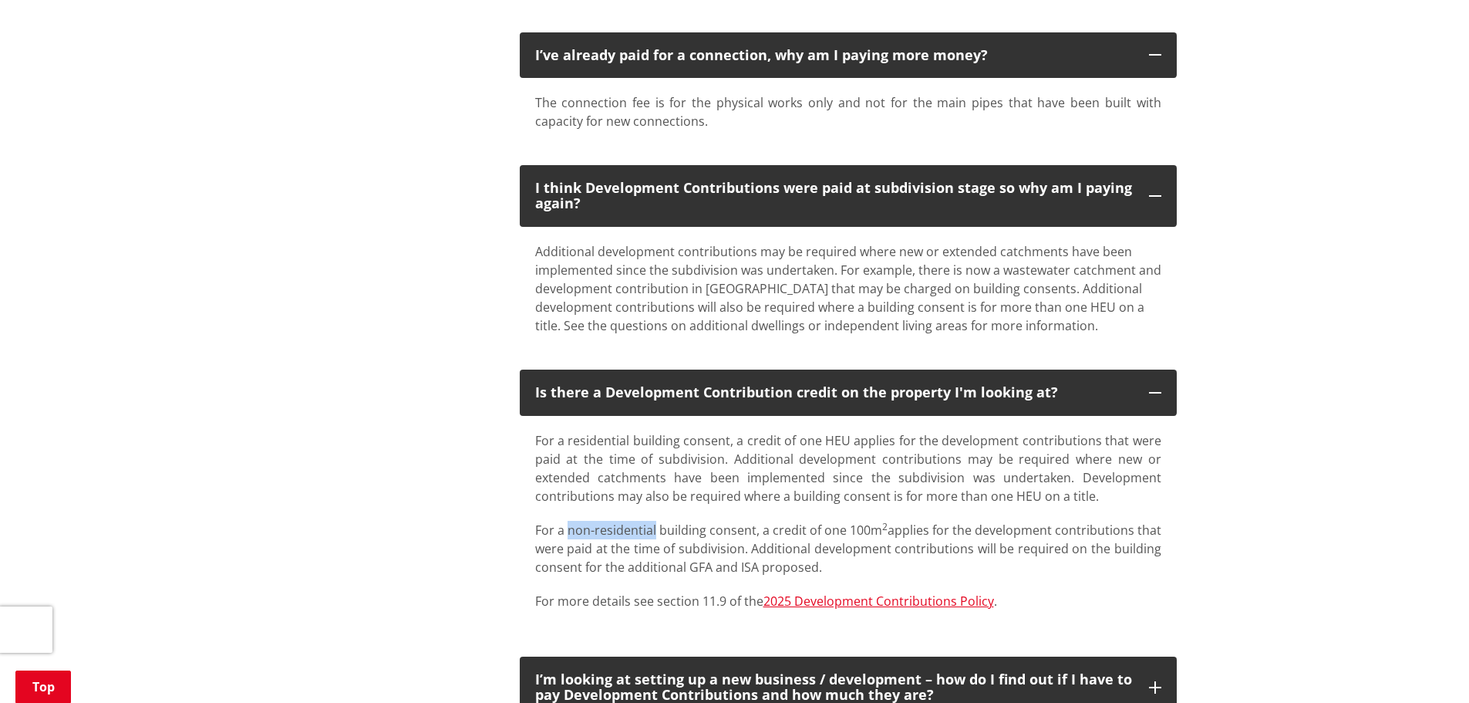
drag, startPoint x: 570, startPoint y: 526, endPoint x: 656, endPoint y: 532, distance: 86.6
click at [656, 532] on p "For a non-residential building consent, a credit of one 100m 2 applies for the …" at bounding box center [848, 549] width 626 height 56
copy p "non-residential"
click at [1011, 536] on p "For a non-residential building consent, a credit of one 100m 2 applies for the …" at bounding box center [848, 549] width 626 height 56
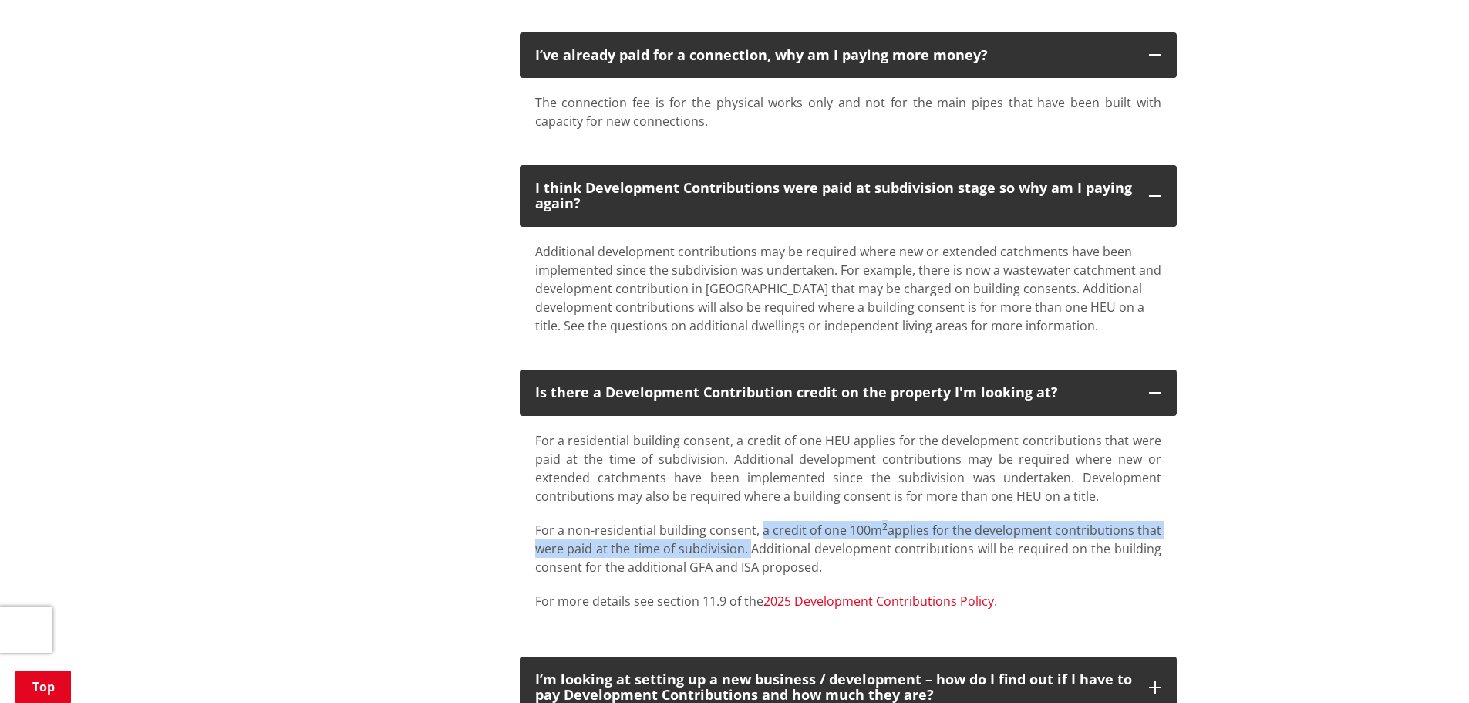
drag, startPoint x: 761, startPoint y: 529, endPoint x: 750, endPoint y: 543, distance: 17.6
click at [750, 543] on p "For a non-residential building consent, a credit of one 100m 2 applies for the …" at bounding box center [848, 549] width 626 height 56
drag, startPoint x: 535, startPoint y: 528, endPoint x: 748, endPoint y: 549, distance: 214.7
click at [748, 549] on p "For a non-residential building consent, a credit of one 100m 2 applies for the …" at bounding box center [848, 549] width 626 height 56
drag, startPoint x: 827, startPoint y: 565, endPoint x: 535, endPoint y: 528, distance: 294.0
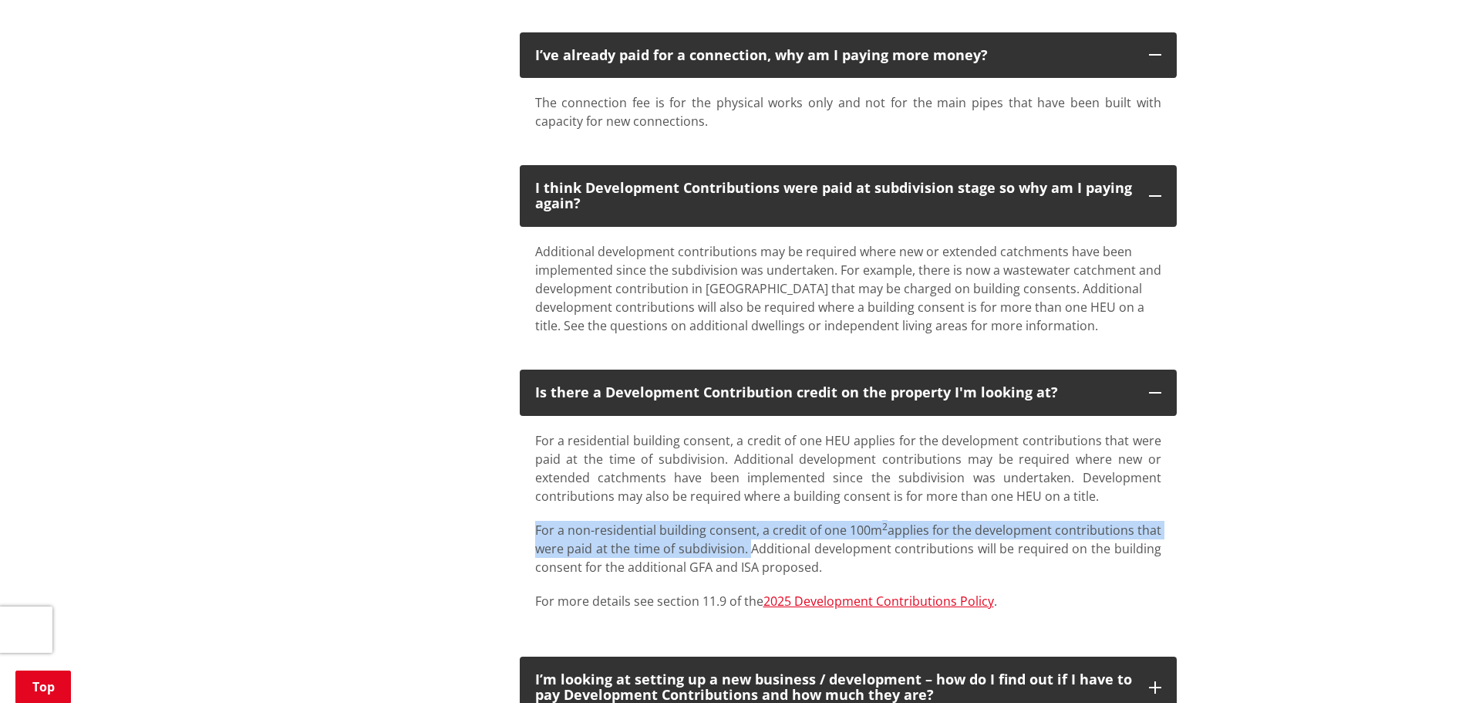
click at [535, 528] on p "For a non-residential building consent, a credit of one 100m 2 applies for the …" at bounding box center [848, 549] width 626 height 56
copy p "For a non-residential building consent, a credit of one 100m 2 applies for the …"
